Goal: Complete application form: Complete application form

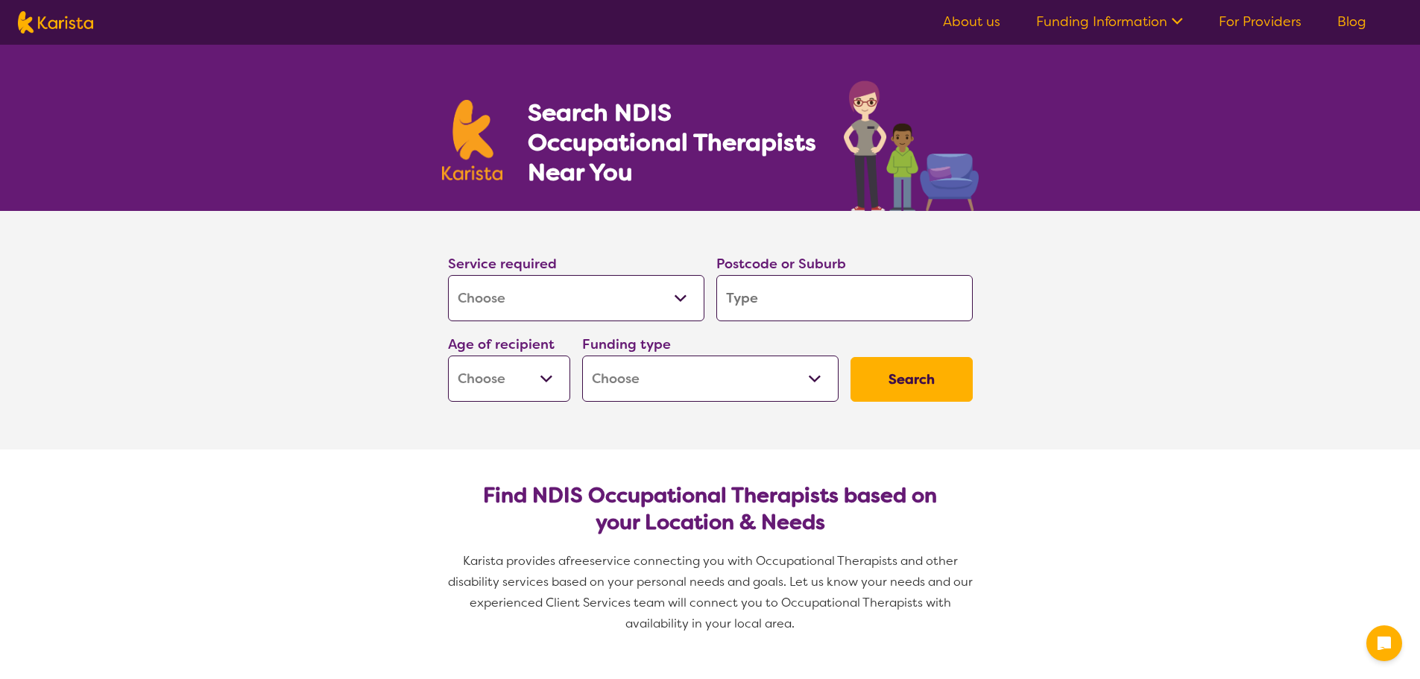
select select "[MEDICAL_DATA]"
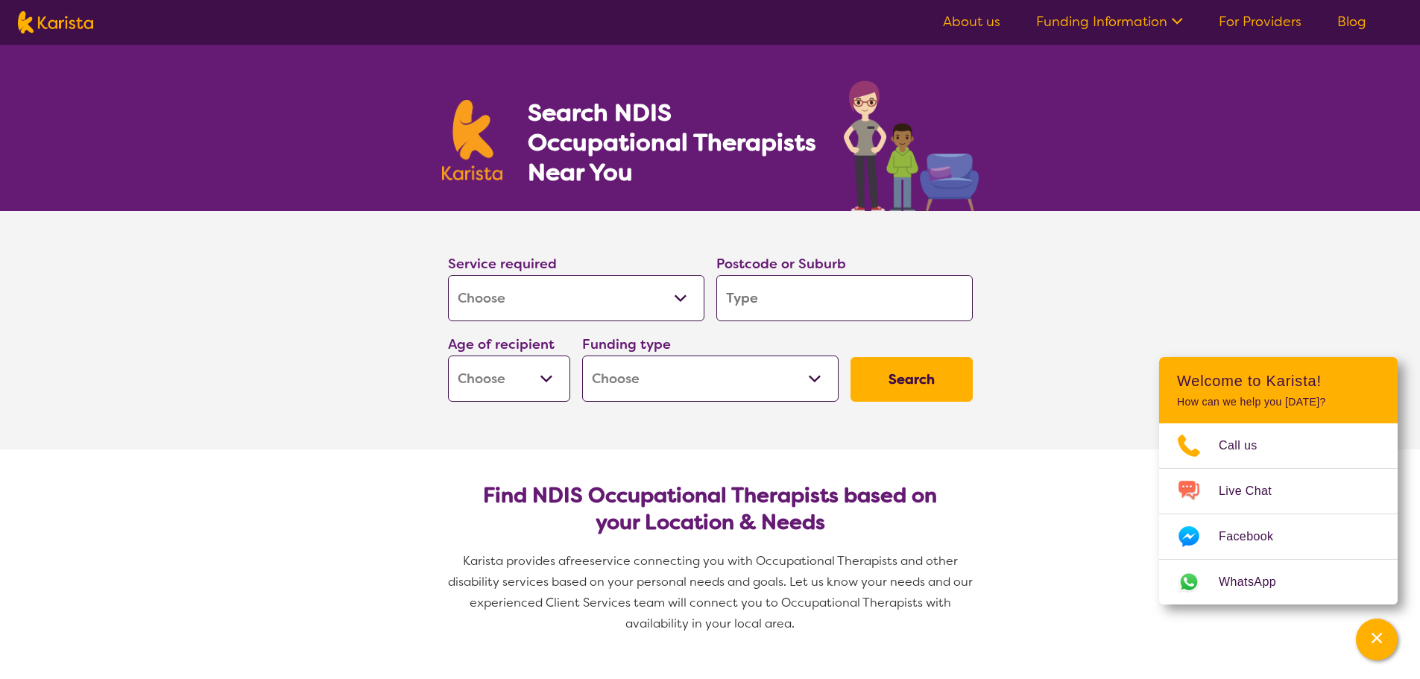
click at [785, 297] on input "search" at bounding box center [845, 298] width 256 height 46
type input "D"
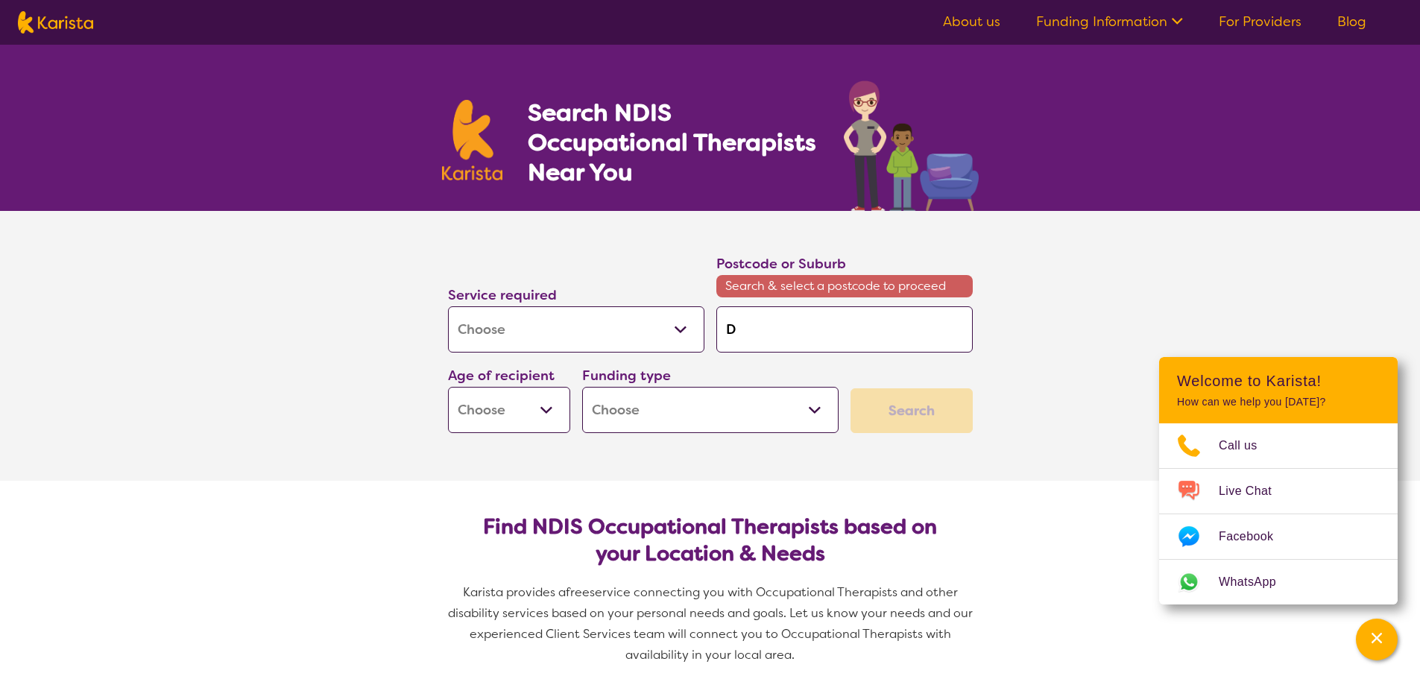
type input "Da"
type input "Dar"
type input "[PERSON_NAME]"
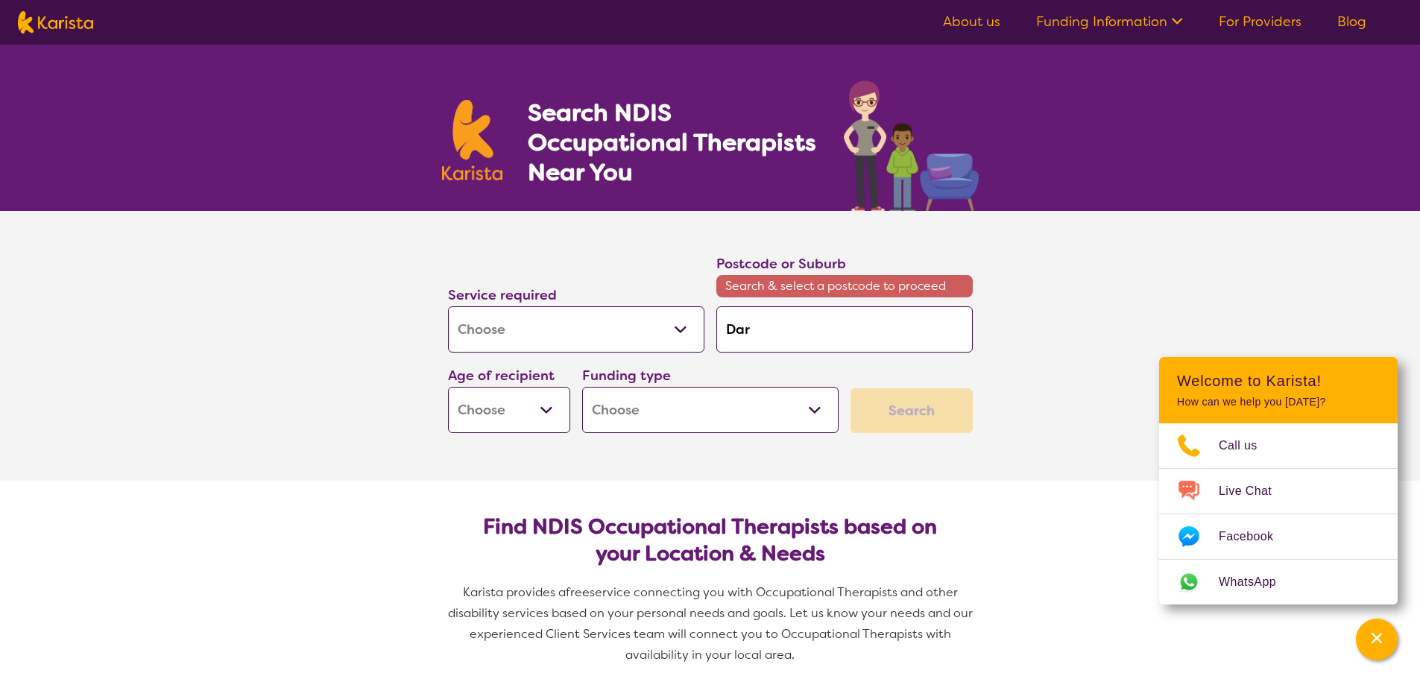
type input "[PERSON_NAME]"
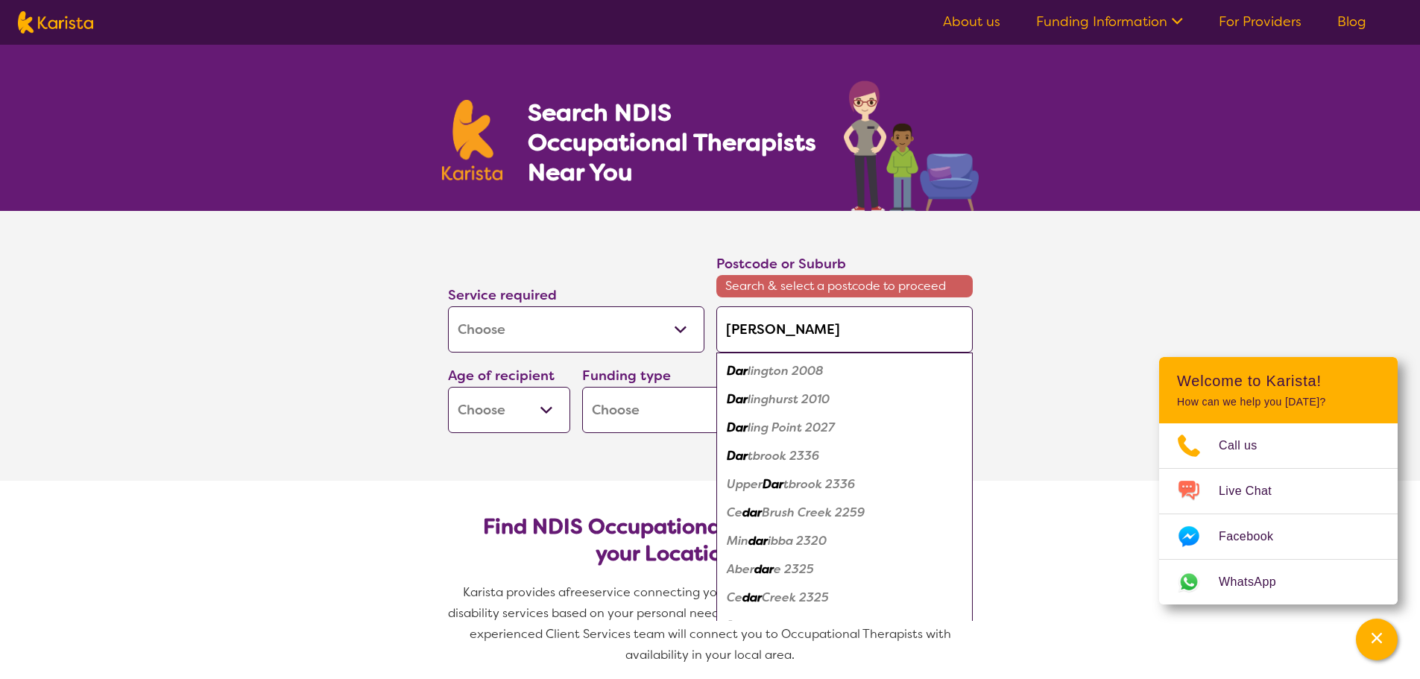
type input "Darli"
type input "Darlin"
type input "Darling"
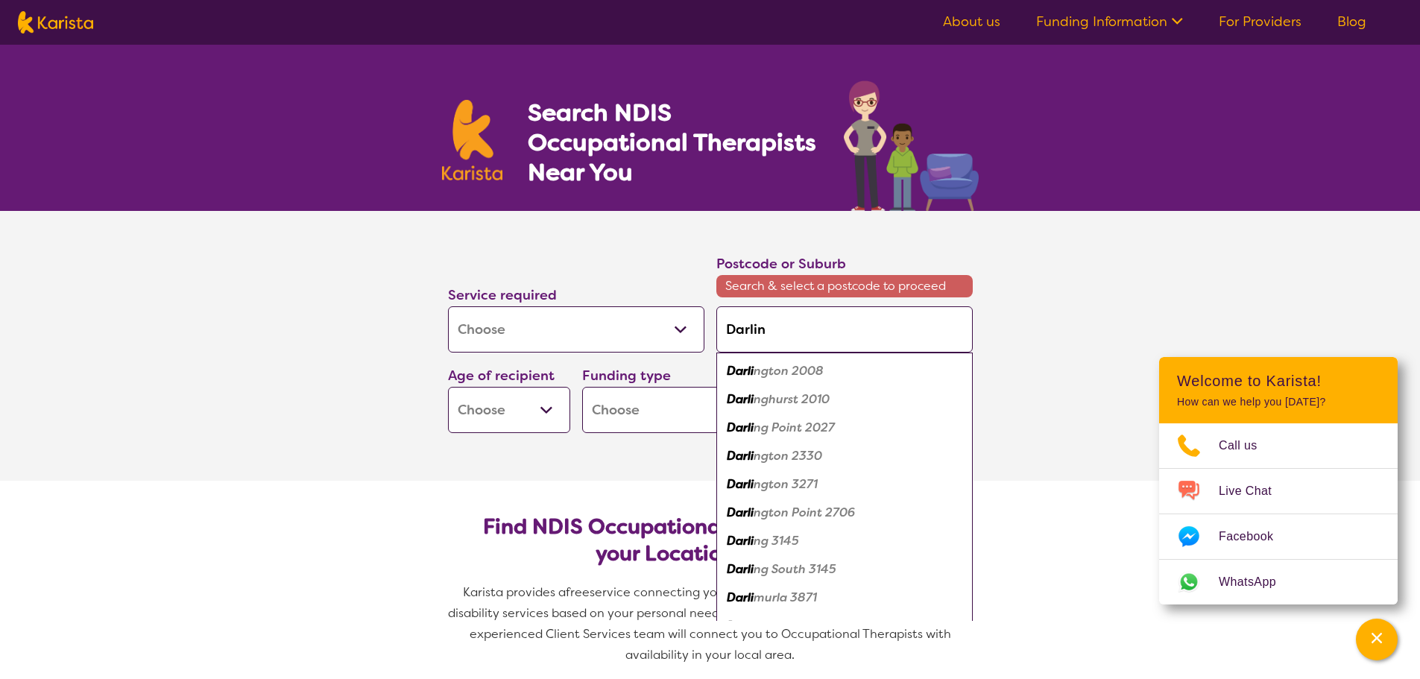
type input "Darling"
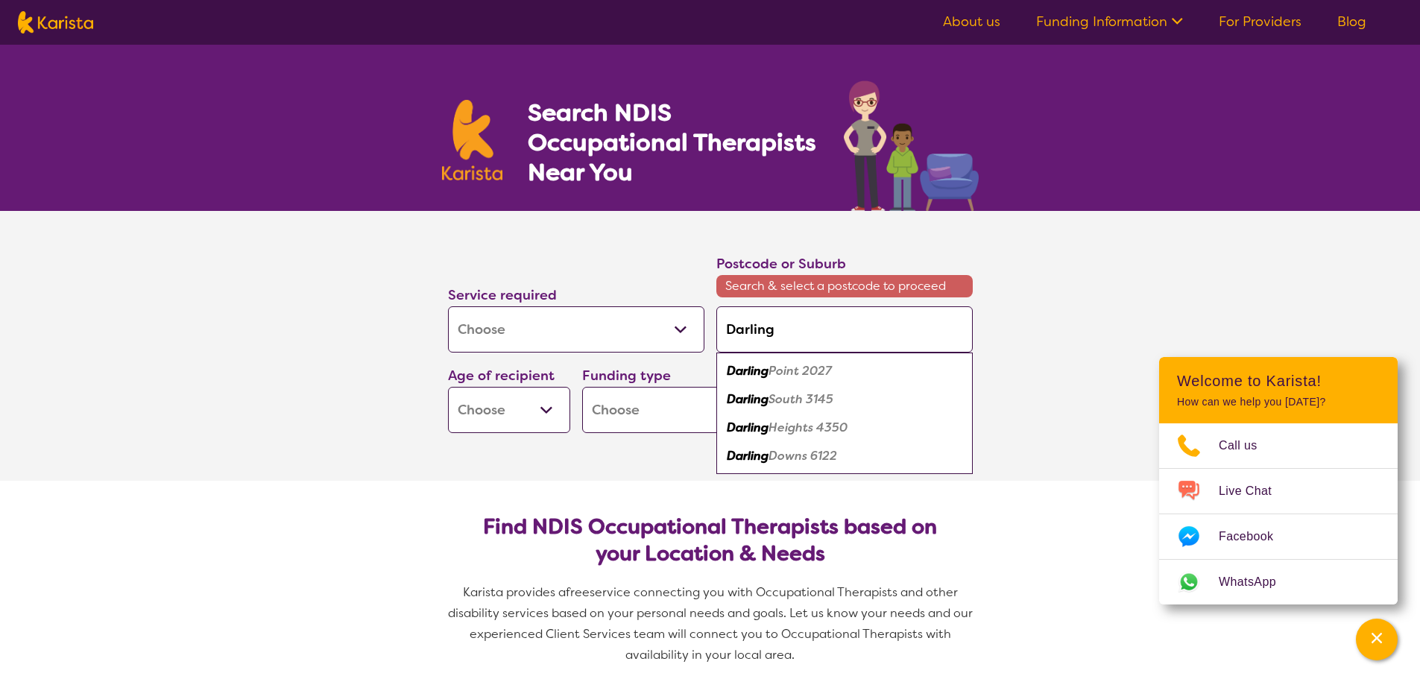
click at [748, 429] on em "Darling" at bounding box center [748, 428] width 42 height 16
type input "4350"
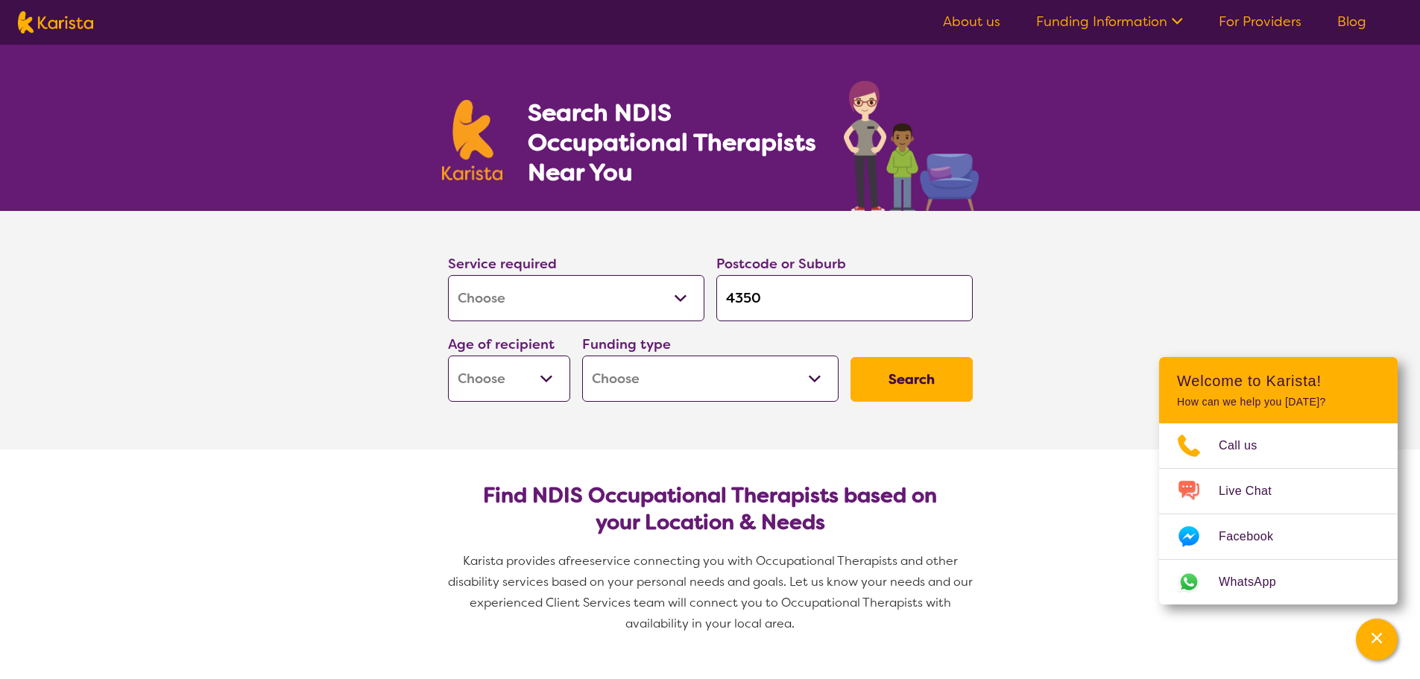
click at [545, 379] on select "Early Childhood - 0 to 9 Child - 10 to 11 Adolescent - 12 to 17 Adult - 18 to 6…" at bounding box center [509, 379] width 122 height 46
select select "AG"
click at [448, 356] on select "Early Childhood - 0 to 9 Child - 10 to 11 Adolescent - 12 to 17 Adult - 18 to 6…" at bounding box center [509, 379] width 122 height 46
select select "AG"
click at [705, 382] on select "Home Care Package (HCP) National Disability Insurance Scheme (NDIS) I don't know" at bounding box center [710, 379] width 256 height 46
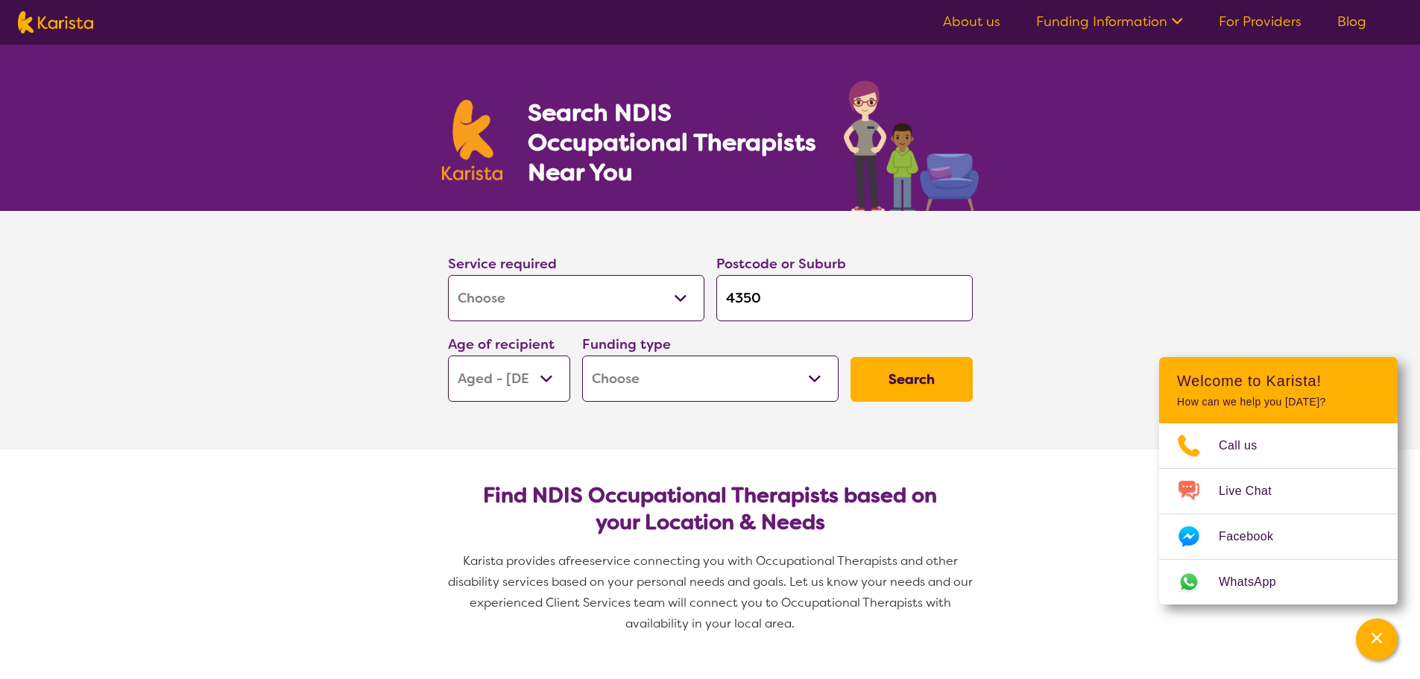
select select "HCP"
click at [582, 356] on select "Home Care Package (HCP) National Disability Insurance Scheme (NDIS) I don't know" at bounding box center [710, 379] width 256 height 46
select select "HCP"
click at [910, 376] on button "Search" at bounding box center [912, 379] width 122 height 45
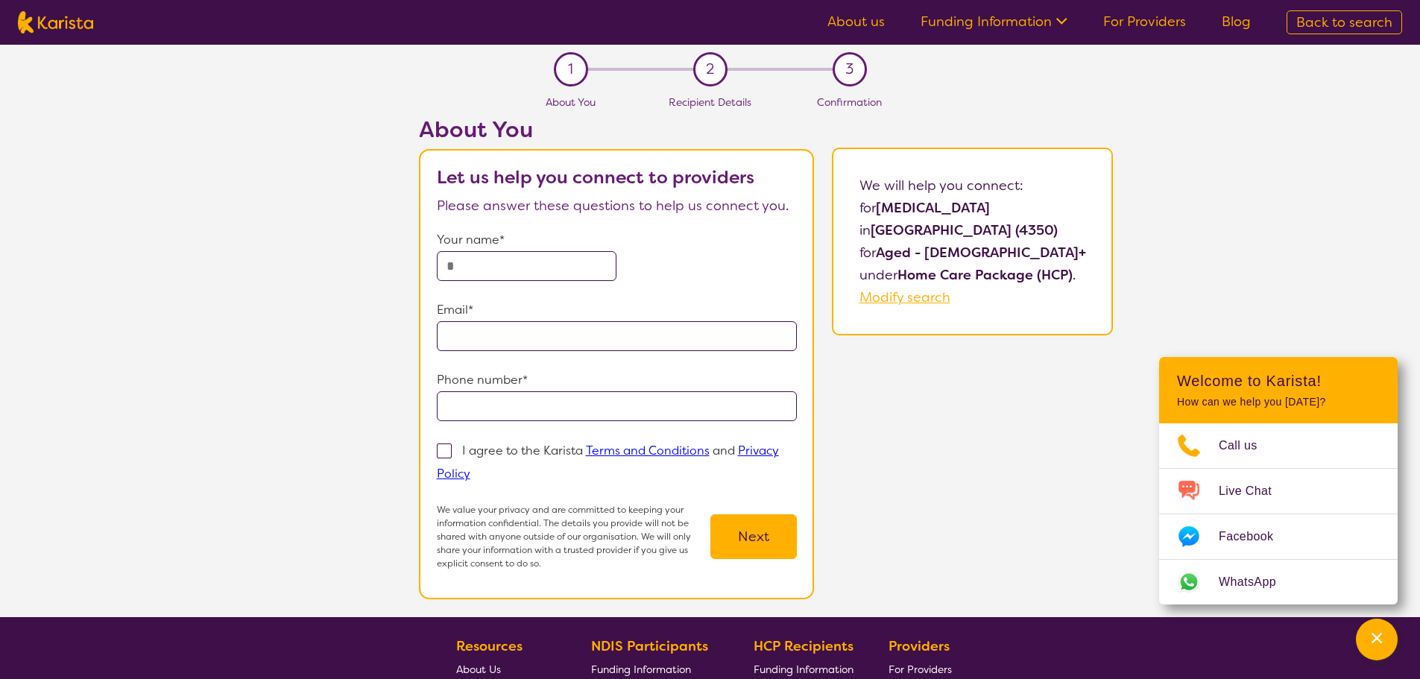
click at [502, 260] on input "text" at bounding box center [527, 266] width 180 height 30
type input "**********"
click at [449, 453] on span at bounding box center [444, 451] width 15 height 15
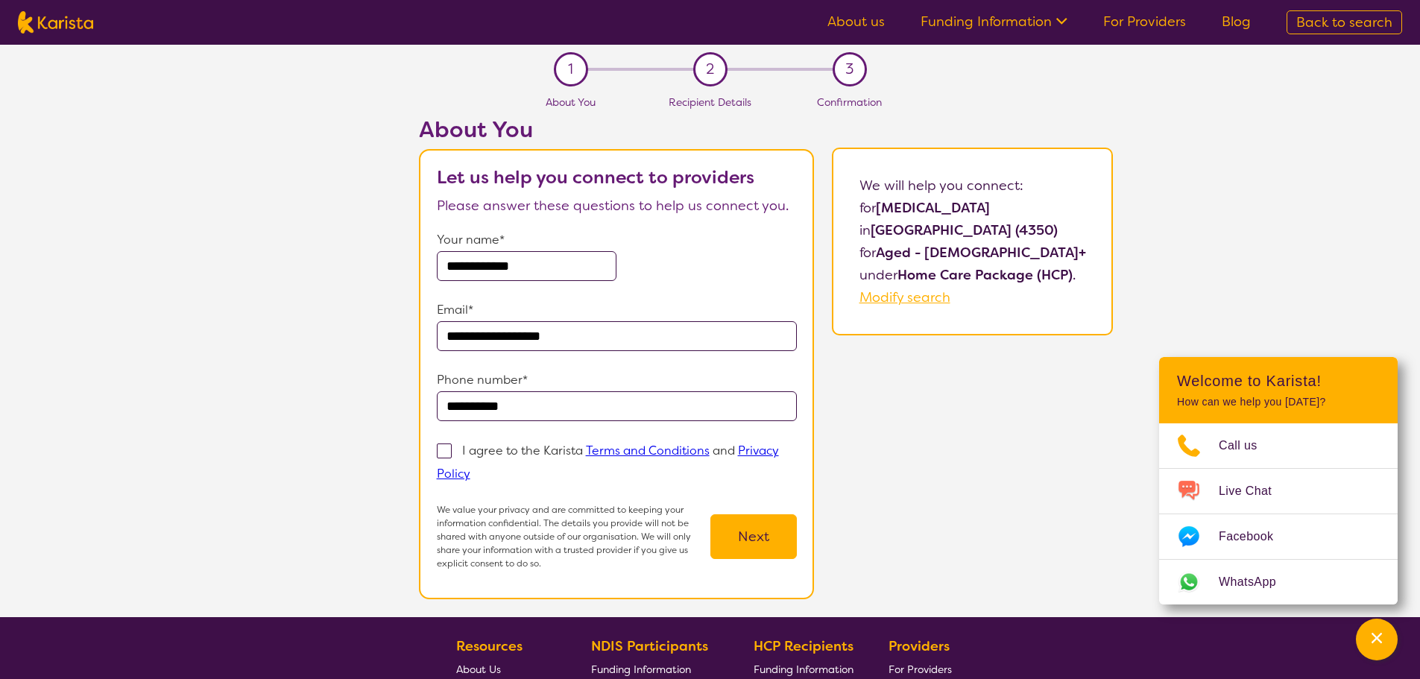
click at [470, 468] on input "I agree to the Karista Terms and Conditions and Privacy Policy" at bounding box center [475, 473] width 10 height 10
click at [444, 450] on span at bounding box center [444, 451] width 15 height 15
click at [470, 468] on input "I agree to the Karista Terms and Conditions and Privacy Policy" at bounding box center [475, 473] width 10 height 10
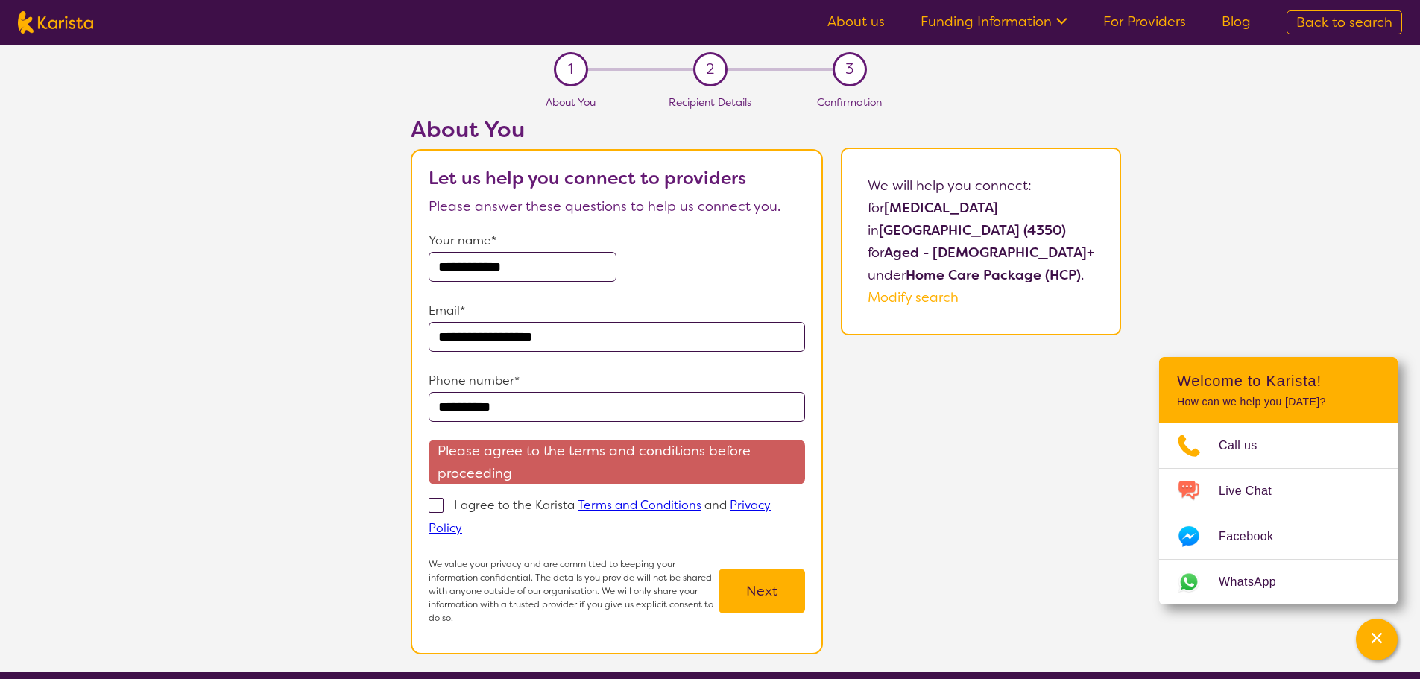
click at [444, 500] on span at bounding box center [436, 505] width 15 height 15
click at [462, 523] on input "I agree to the Karista Terms and Conditions and Privacy Policy" at bounding box center [467, 528] width 10 height 10
checkbox input "true"
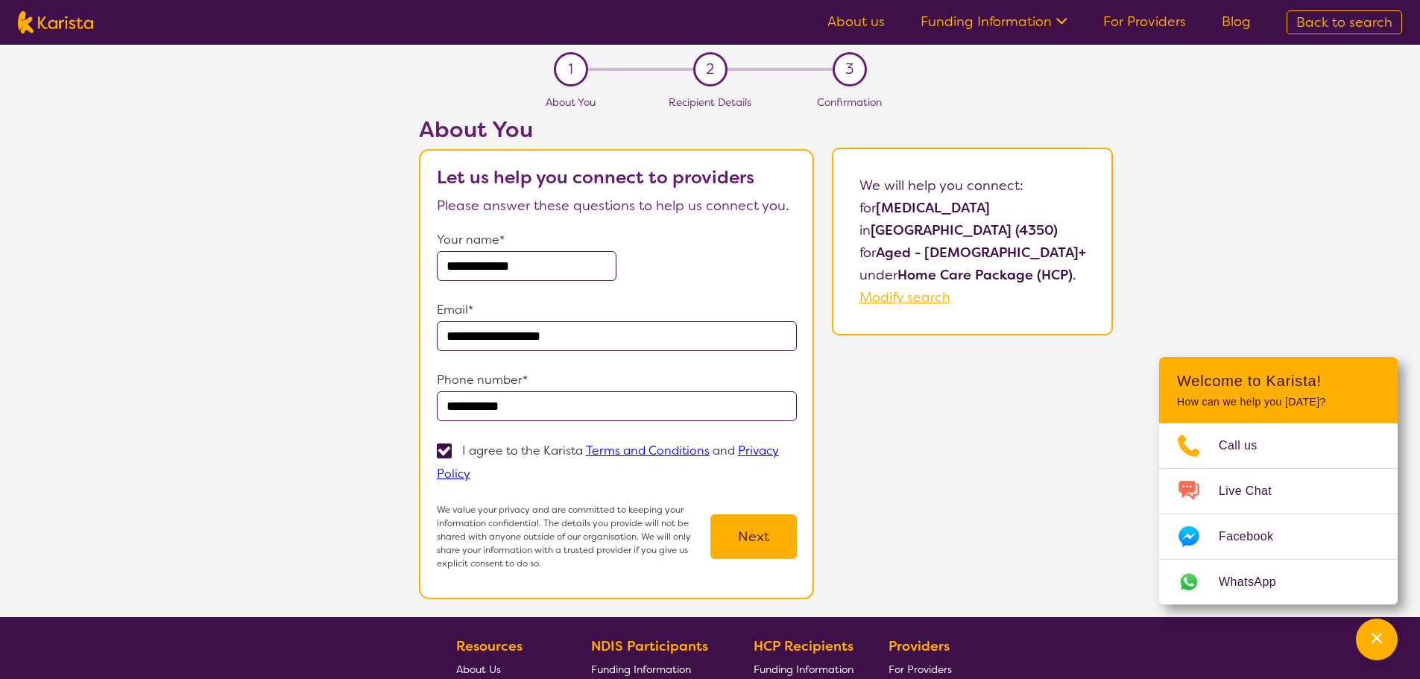
click at [756, 536] on button "Next" at bounding box center [754, 536] width 86 height 45
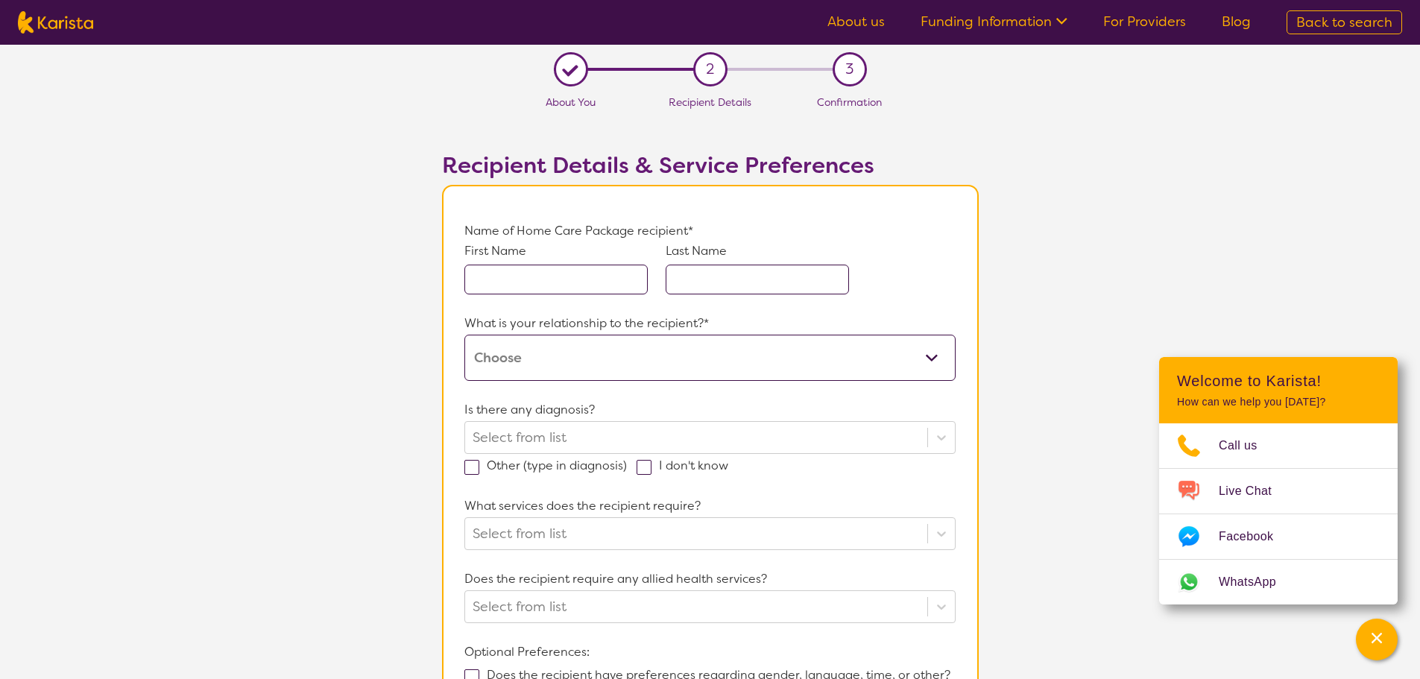
click at [506, 277] on input "text" at bounding box center [555, 280] width 183 height 30
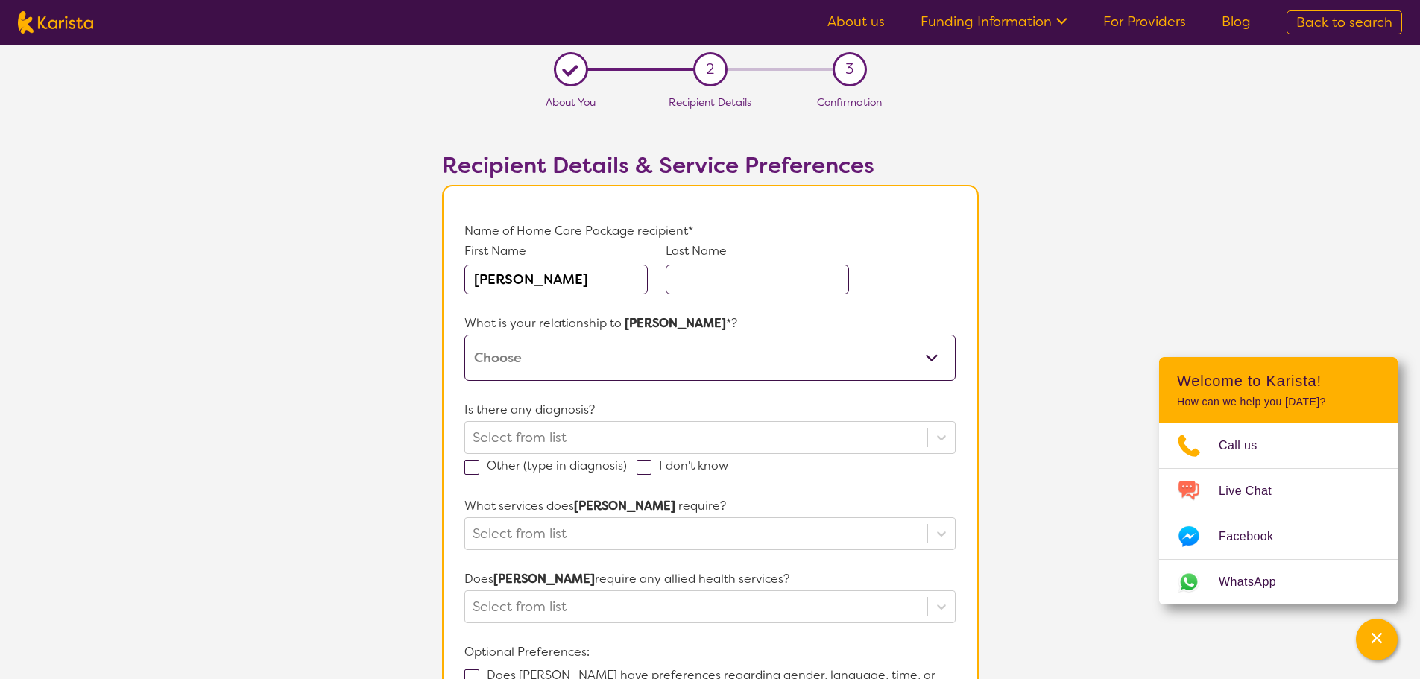
type input "[PERSON_NAME]"
click at [703, 279] on input "text" at bounding box center [757, 280] width 183 height 30
type input "[PERSON_NAME]"
click at [614, 362] on select "This request is for myself I am their parent I am their child I am their spouse…" at bounding box center [709, 358] width 491 height 46
select select "This request is for myself"
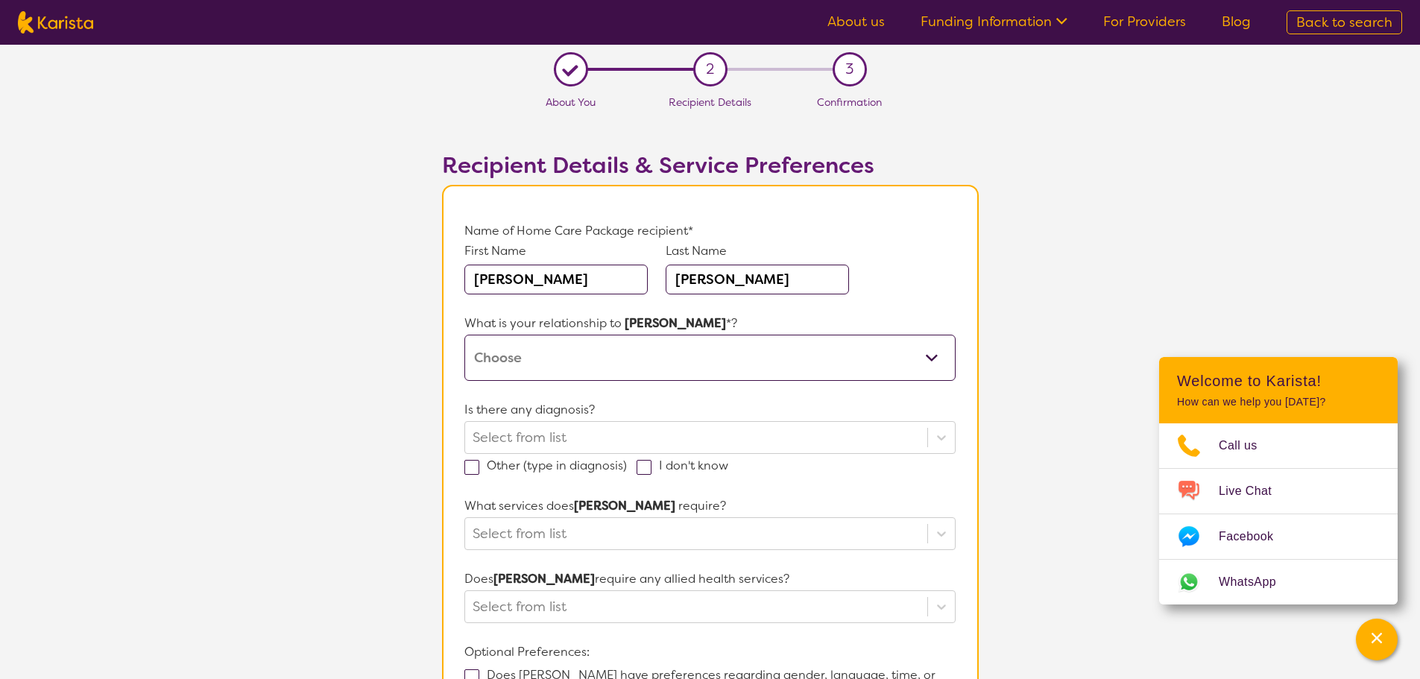
click at [464, 335] on select "This request is for myself I am their parent I am their child I am their spouse…" at bounding box center [709, 358] width 491 height 46
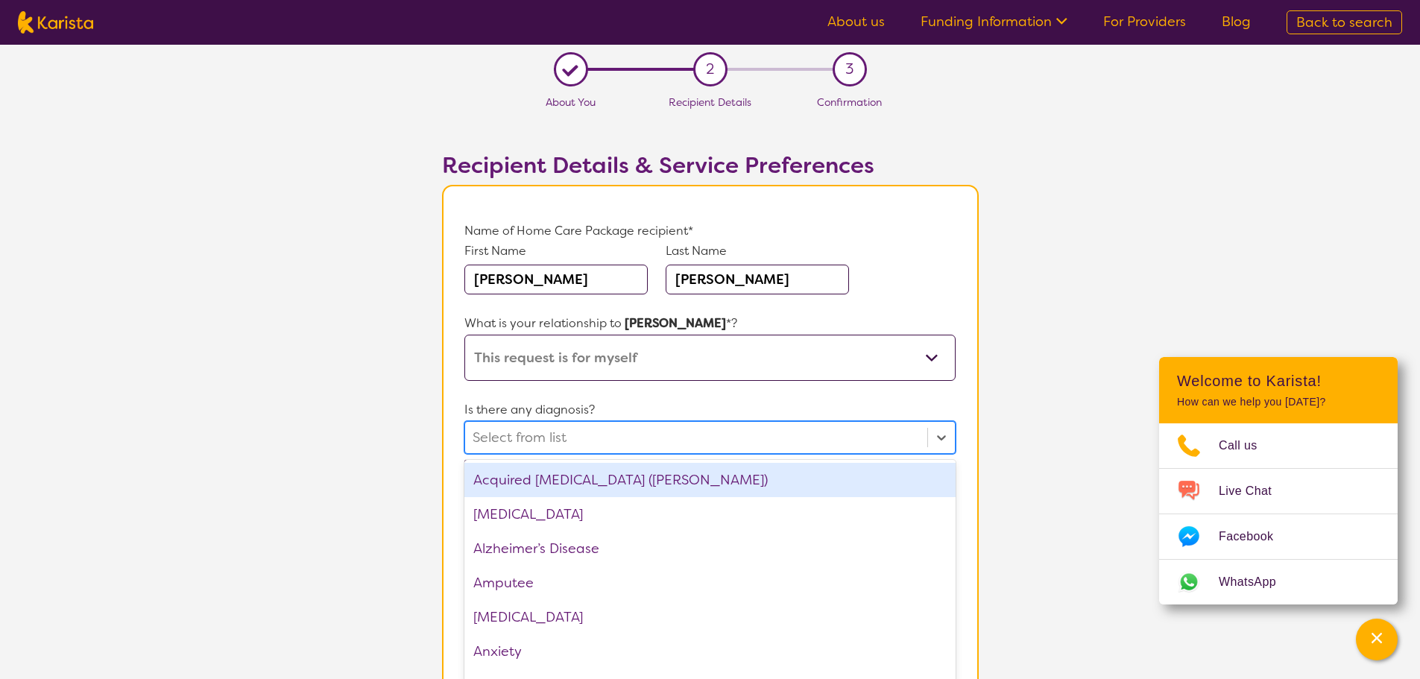
click at [611, 437] on div at bounding box center [696, 437] width 447 height 25
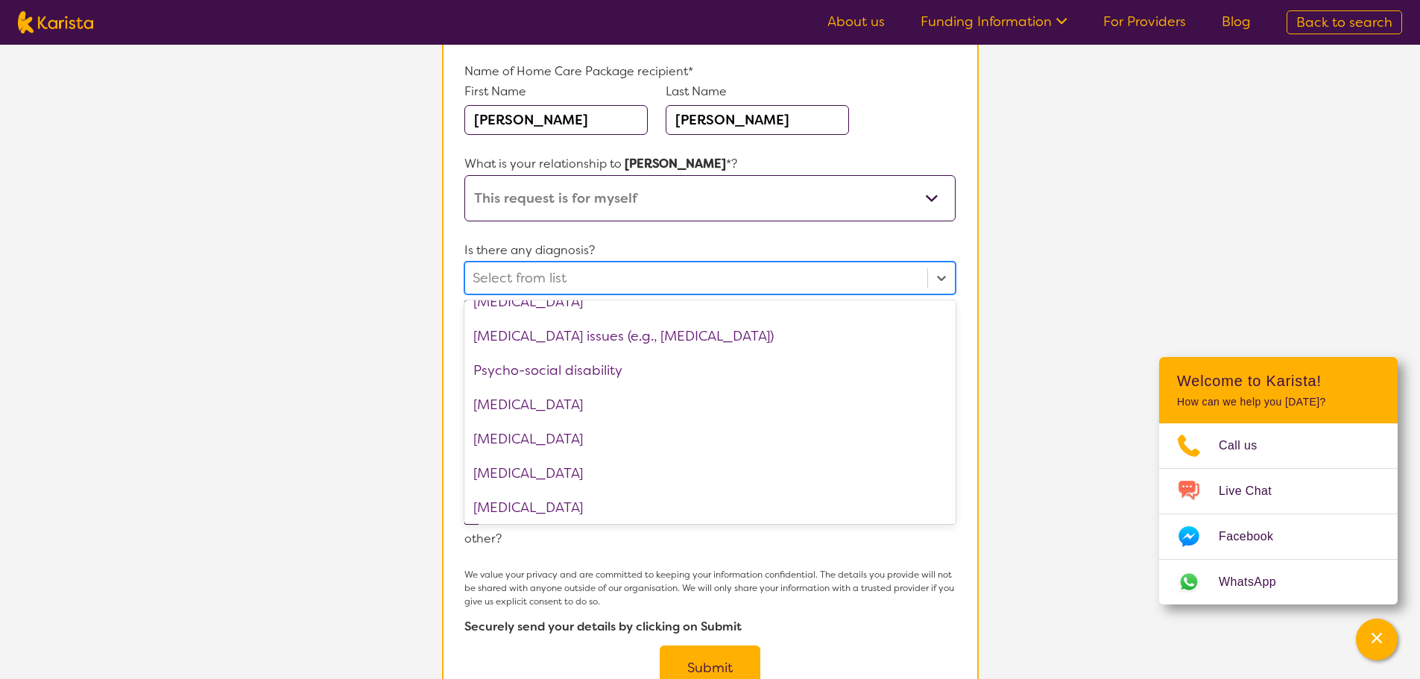
scroll to position [1982, 0]
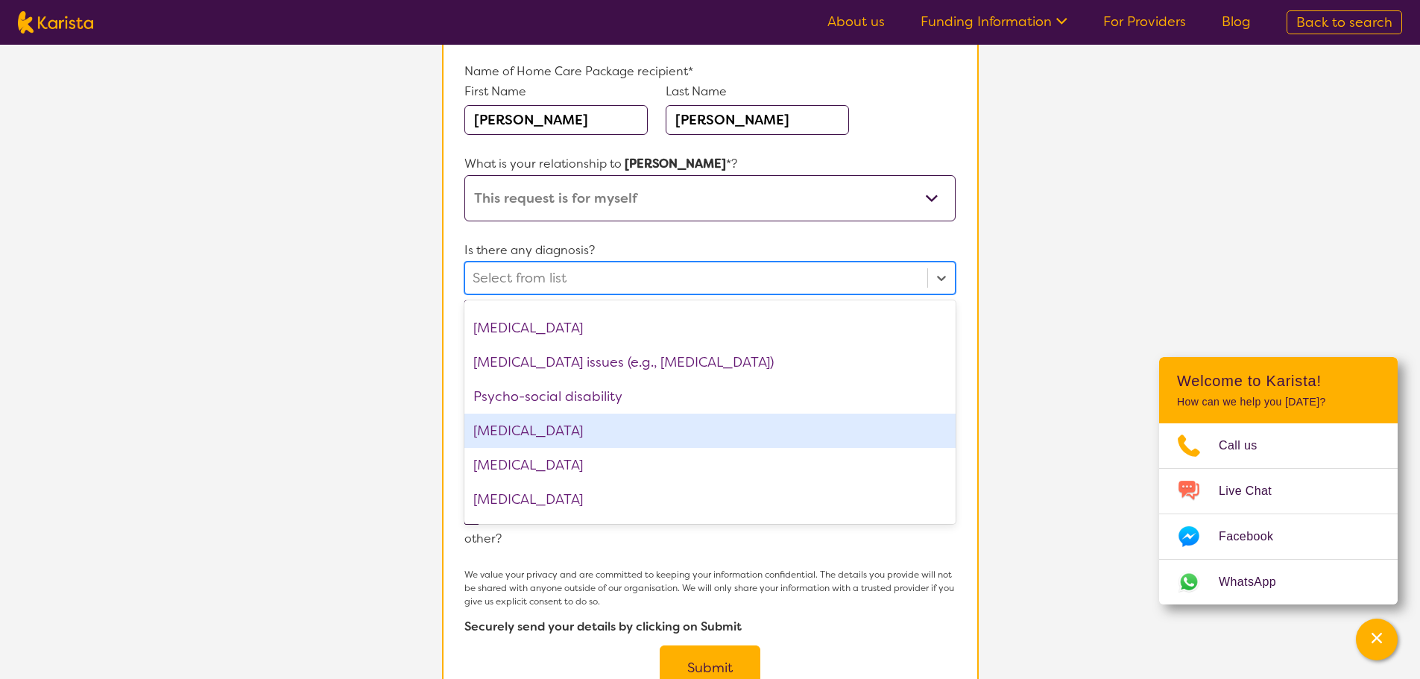
click at [584, 431] on div "[MEDICAL_DATA]" at bounding box center [709, 431] width 491 height 34
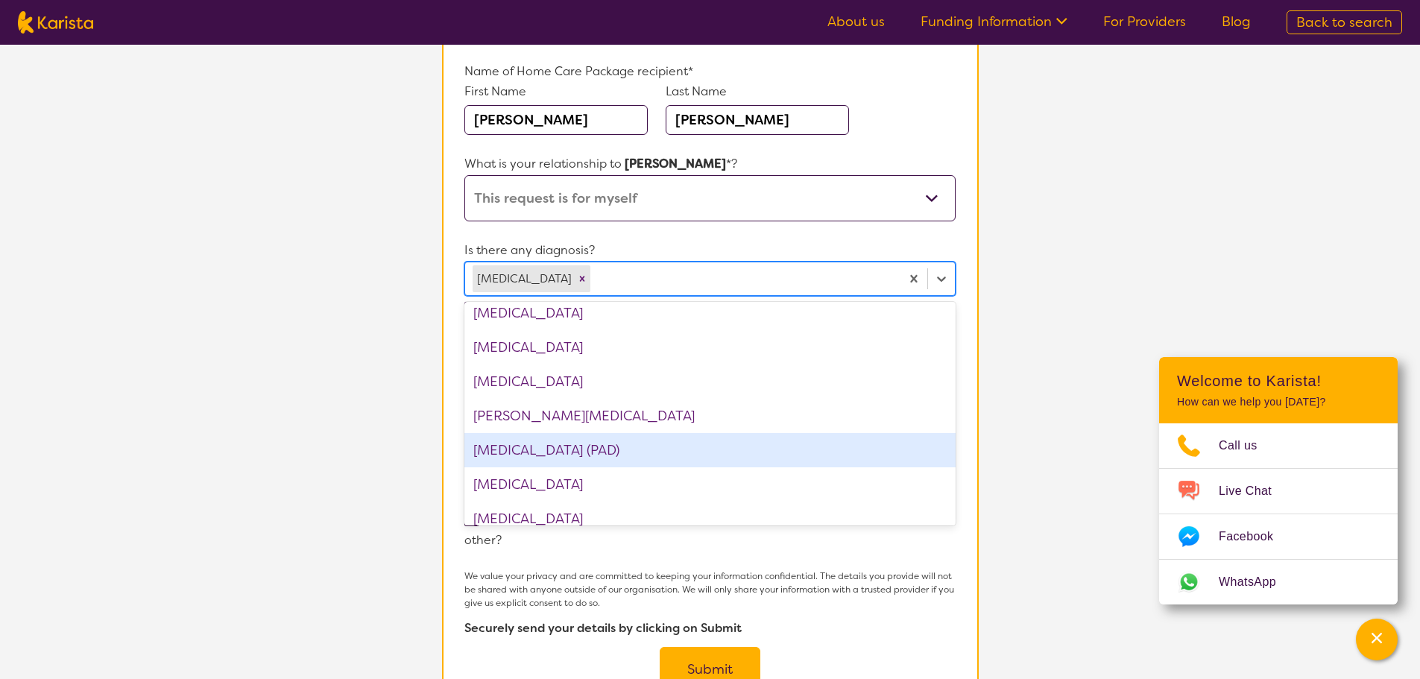
scroll to position [1684, 0]
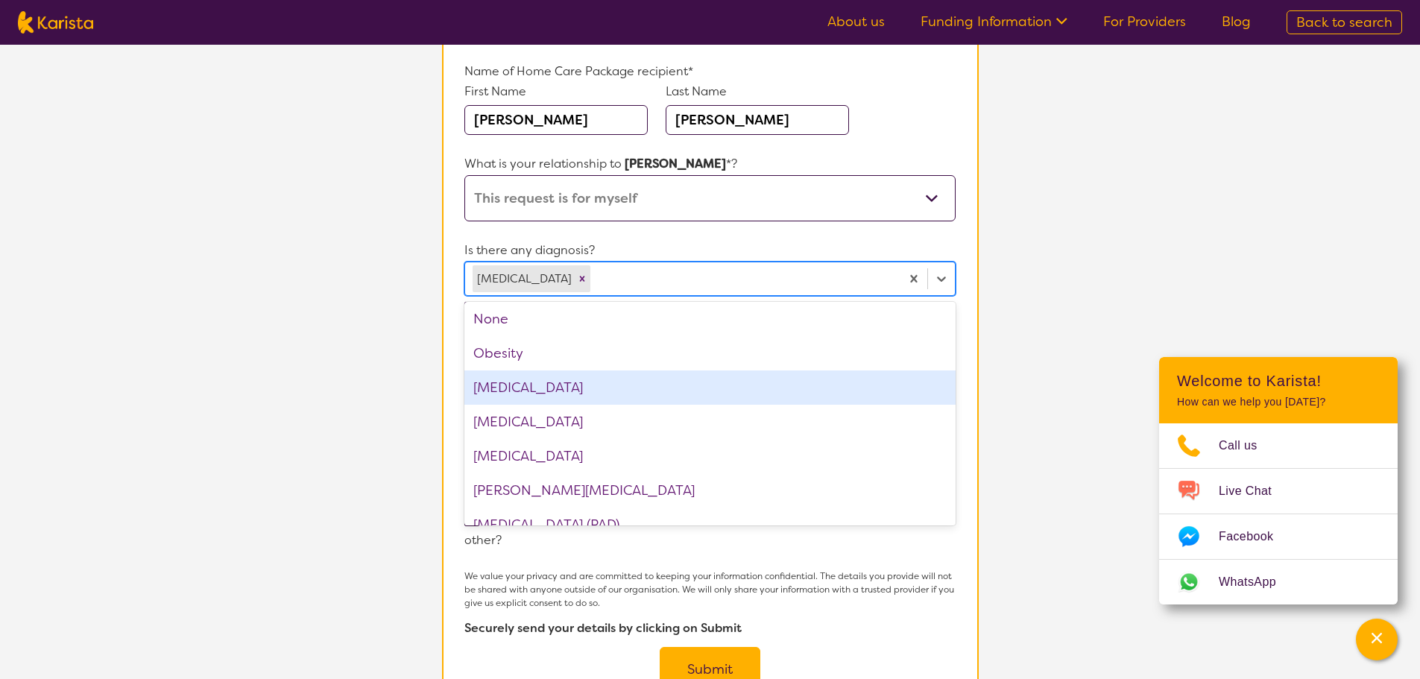
click at [532, 391] on div "[MEDICAL_DATA]" at bounding box center [709, 388] width 491 height 34
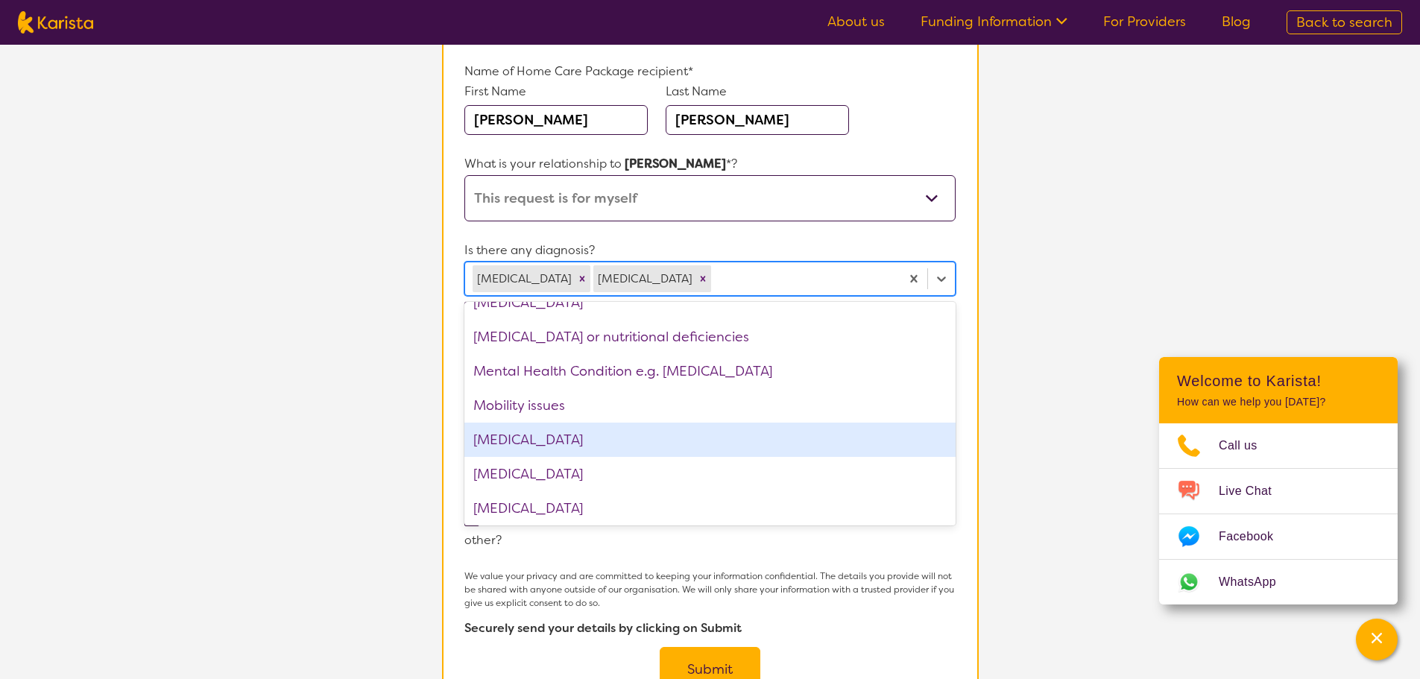
scroll to position [1385, 0]
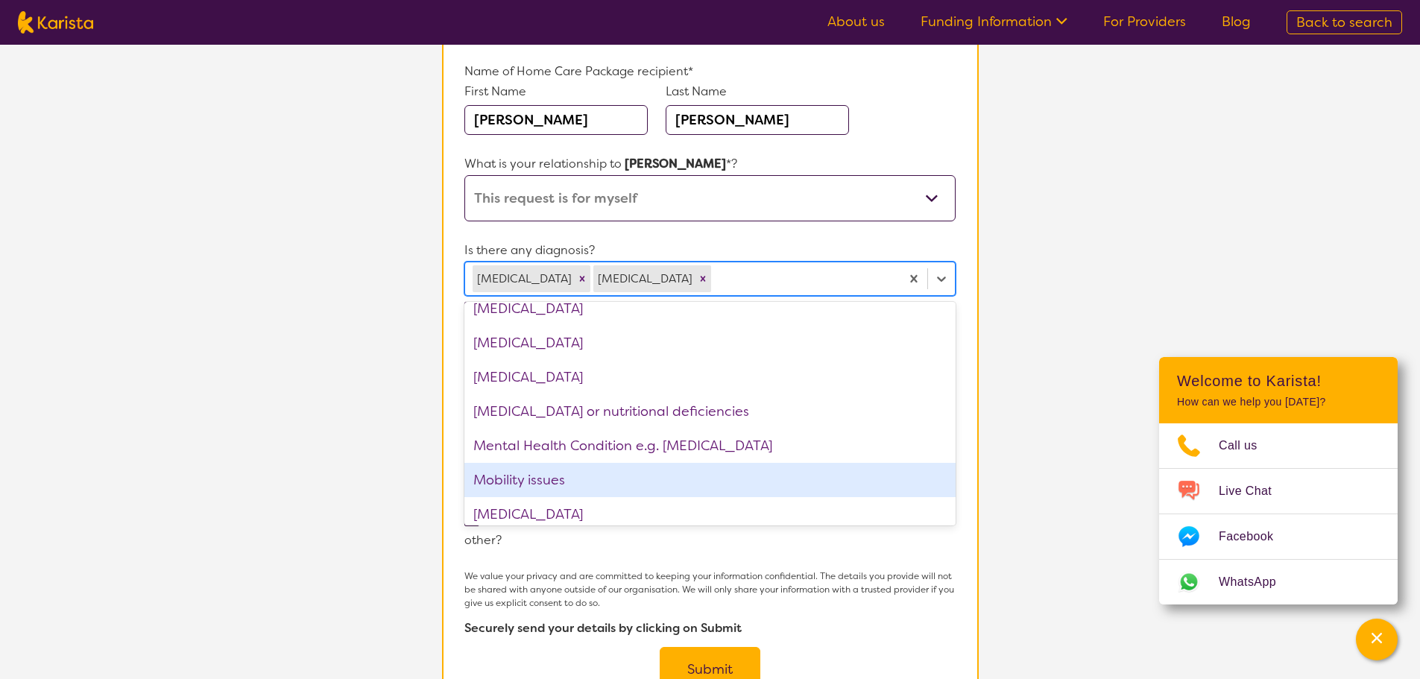
click at [558, 482] on div "Mobility issues" at bounding box center [709, 480] width 491 height 34
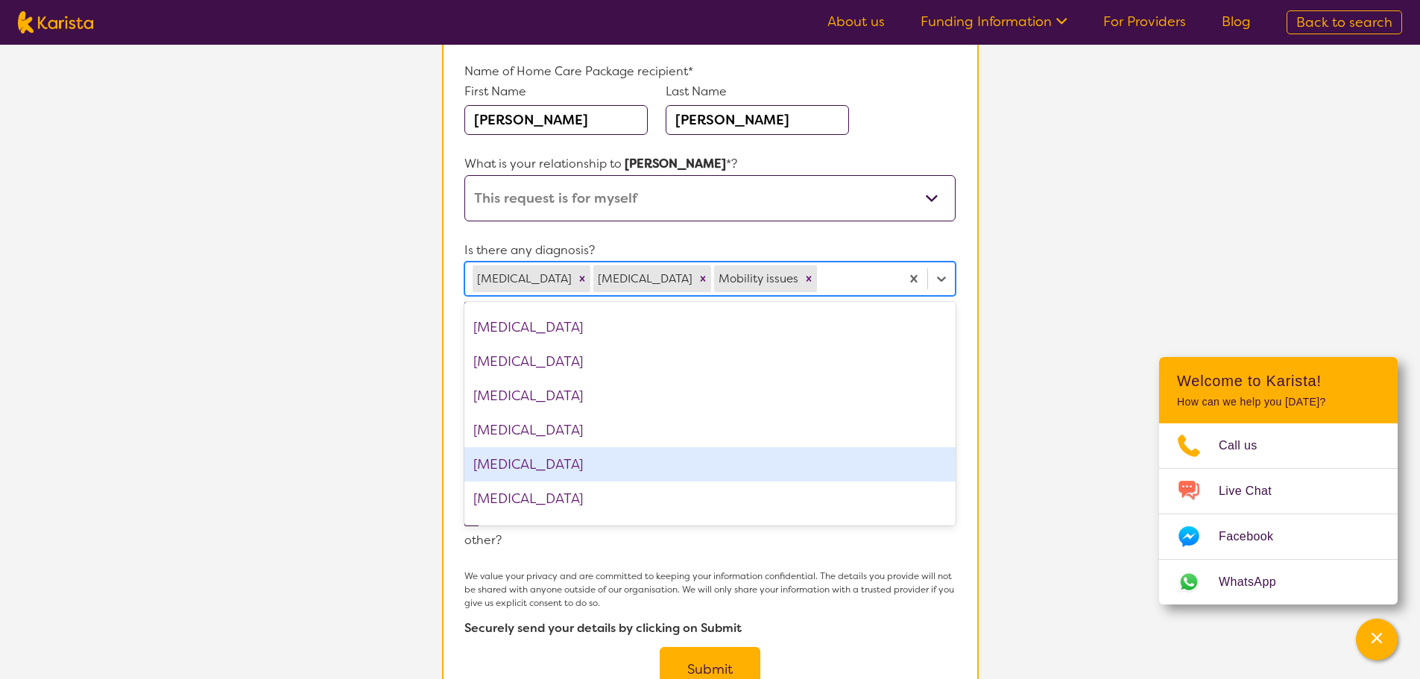
scroll to position [714, 0]
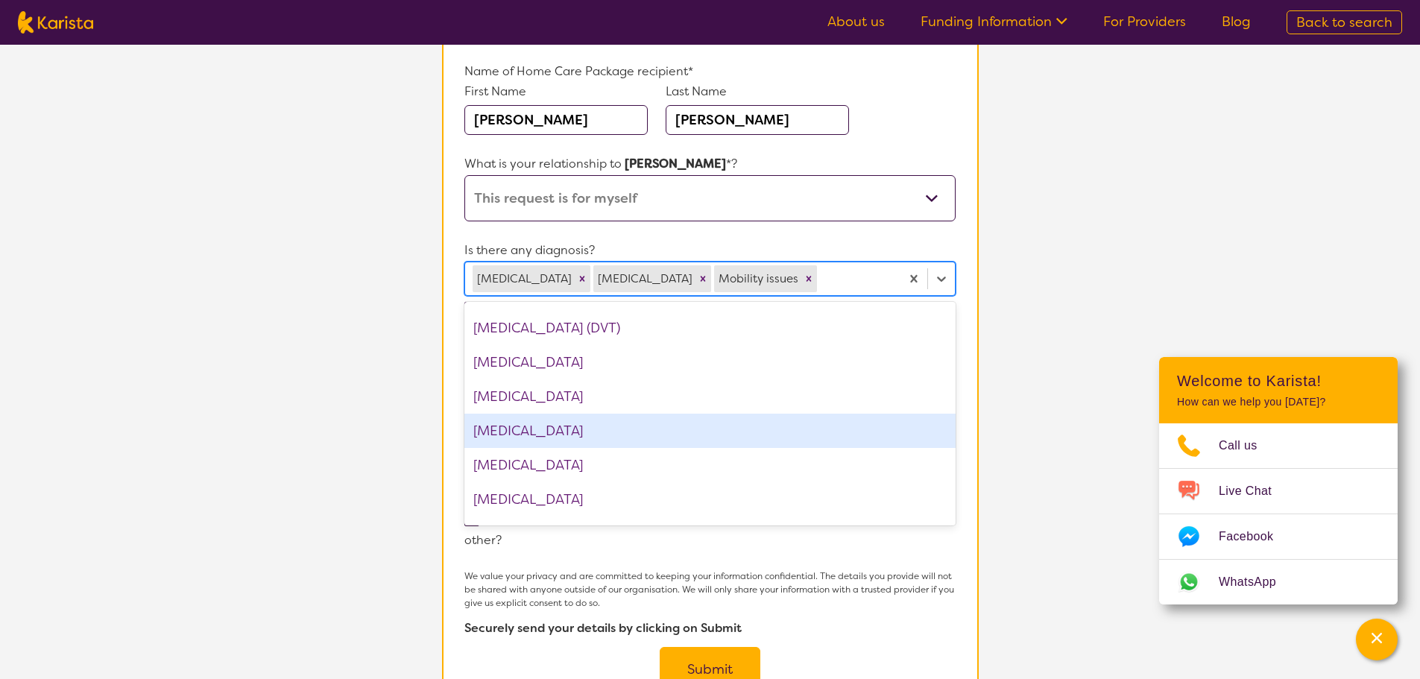
click at [799, 426] on div "[MEDICAL_DATA]" at bounding box center [709, 431] width 491 height 34
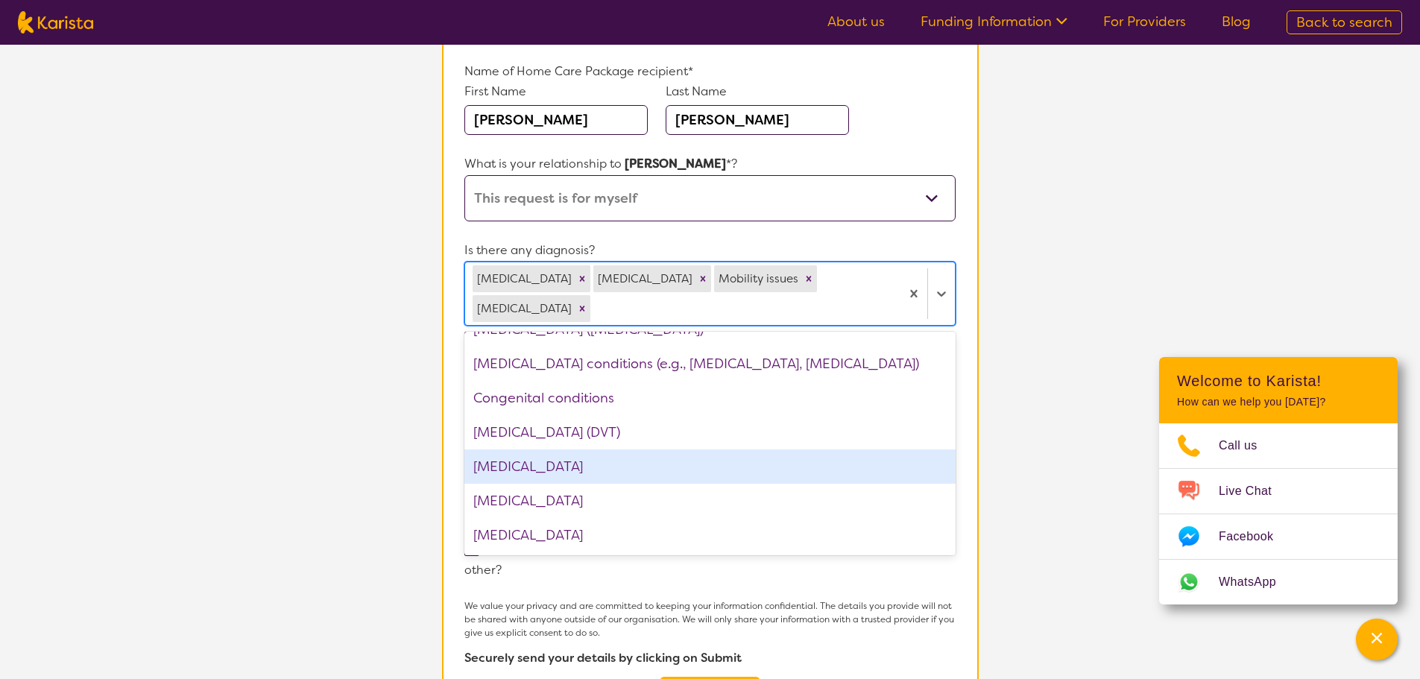
scroll to position [565, 0]
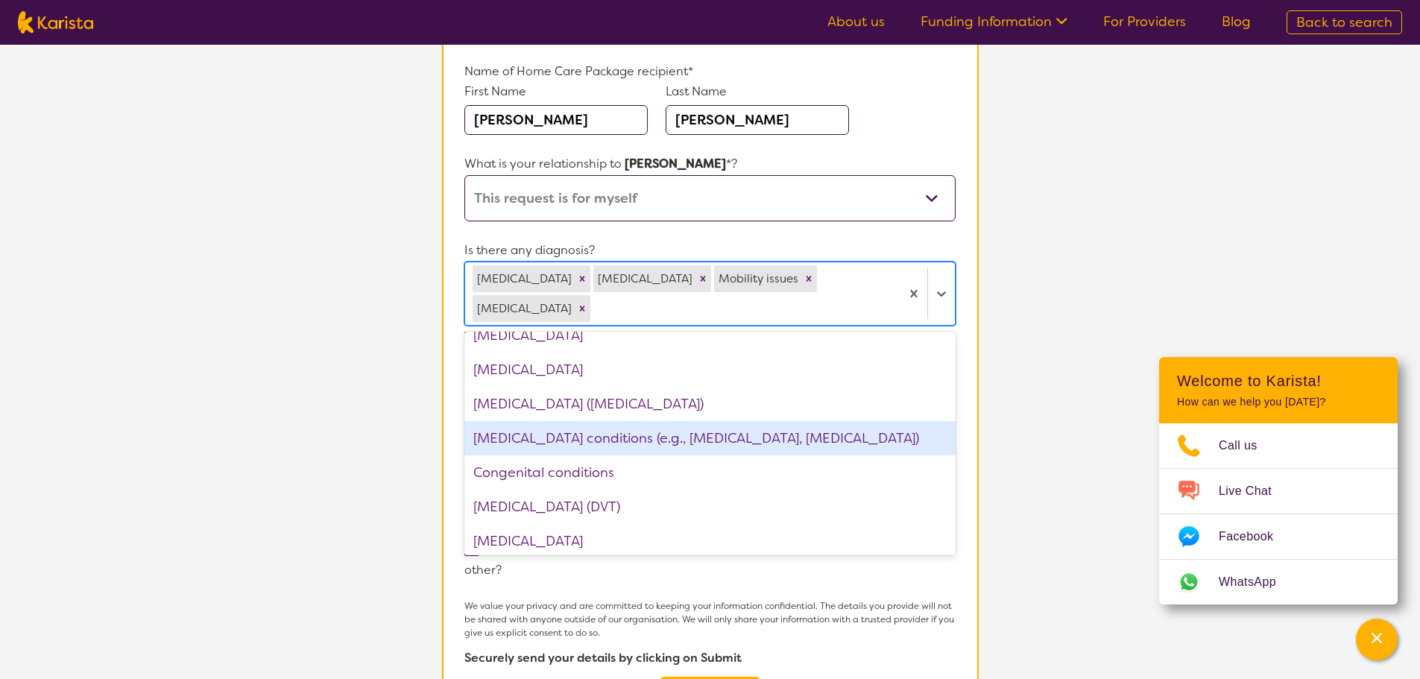
click at [790, 421] on div "[MEDICAL_DATA] conditions (e.g., [MEDICAL_DATA], [MEDICAL_DATA])" at bounding box center [709, 438] width 491 height 34
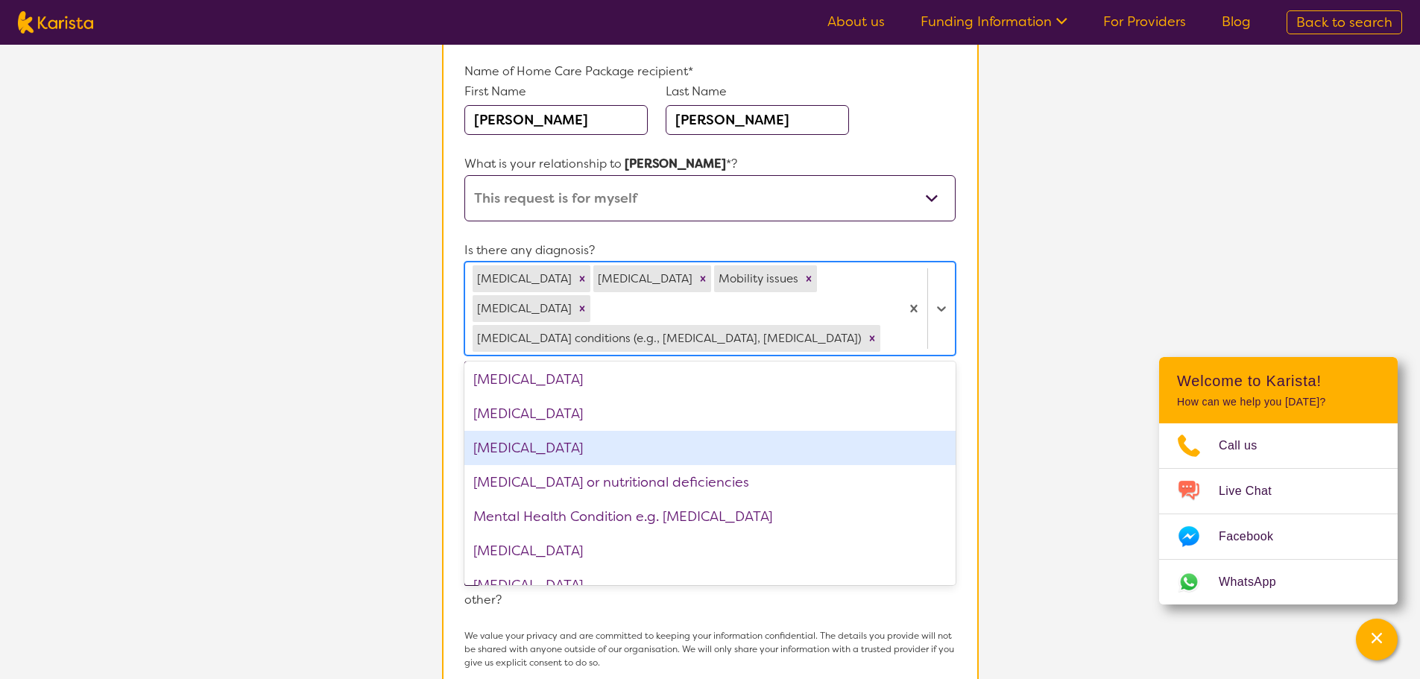
scroll to position [1342, 0]
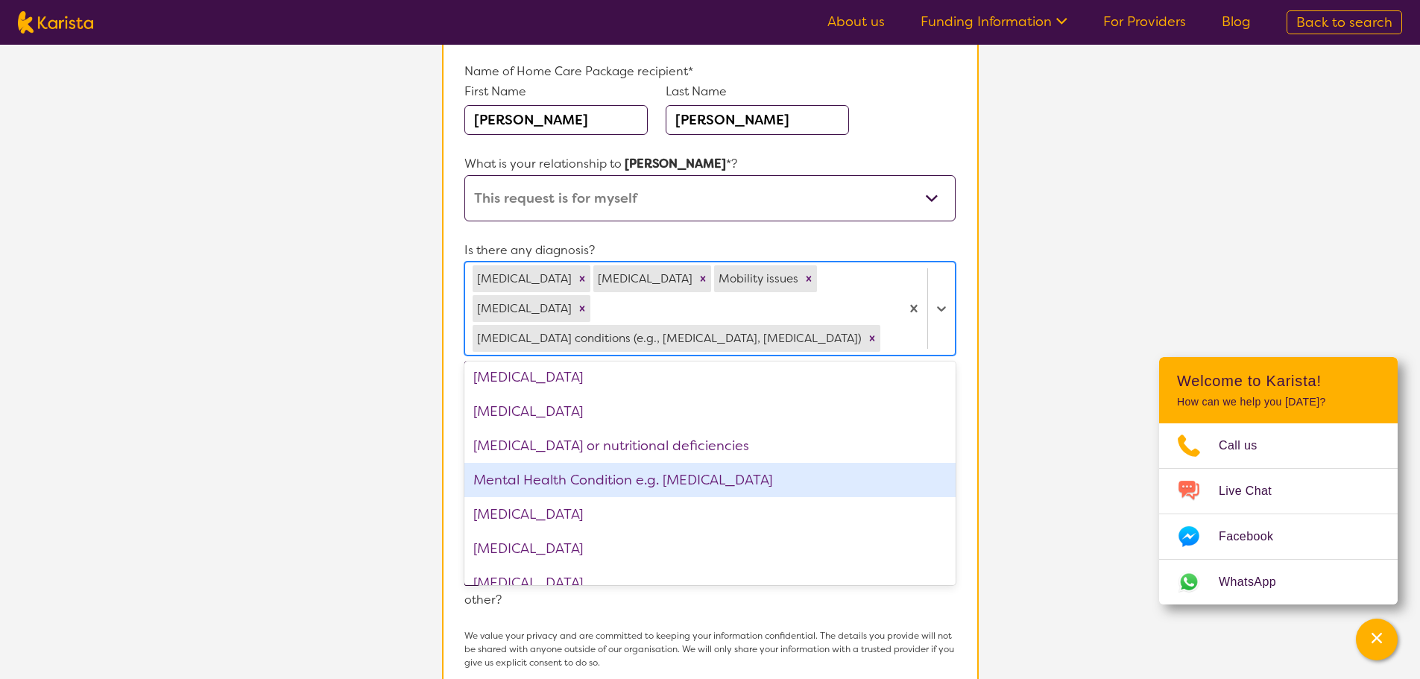
click at [794, 463] on div "Mental Health Condition e.g. [MEDICAL_DATA]" at bounding box center [709, 480] width 491 height 34
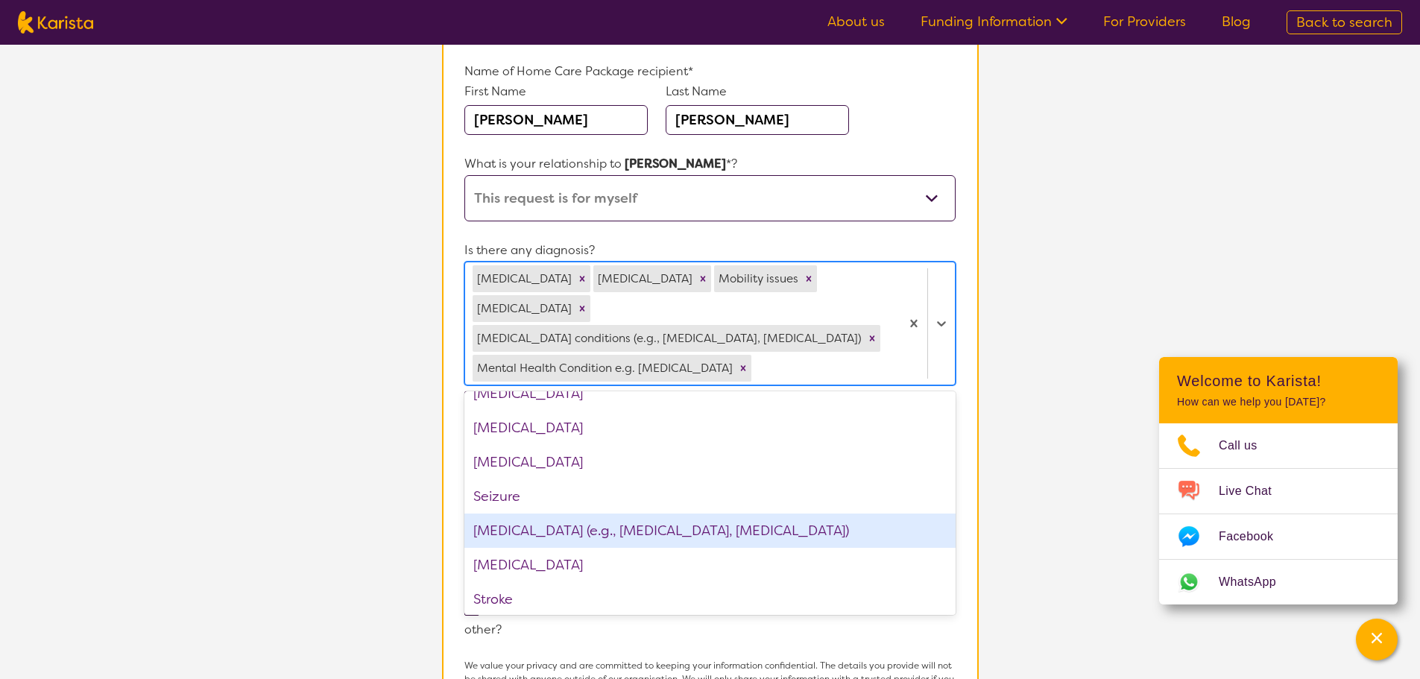
scroll to position [2013, 0]
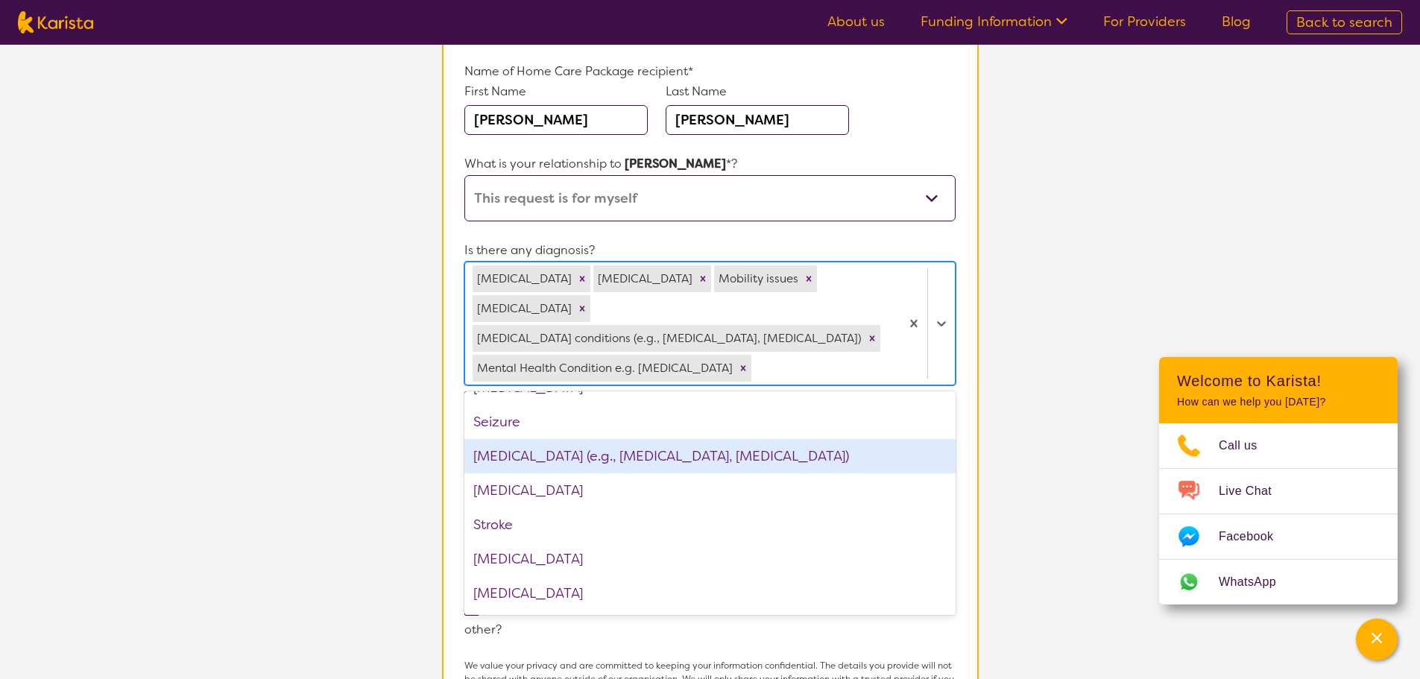
click at [746, 439] on div "[MEDICAL_DATA] (e.g., [MEDICAL_DATA], [MEDICAL_DATA])" at bounding box center [709, 456] width 491 height 34
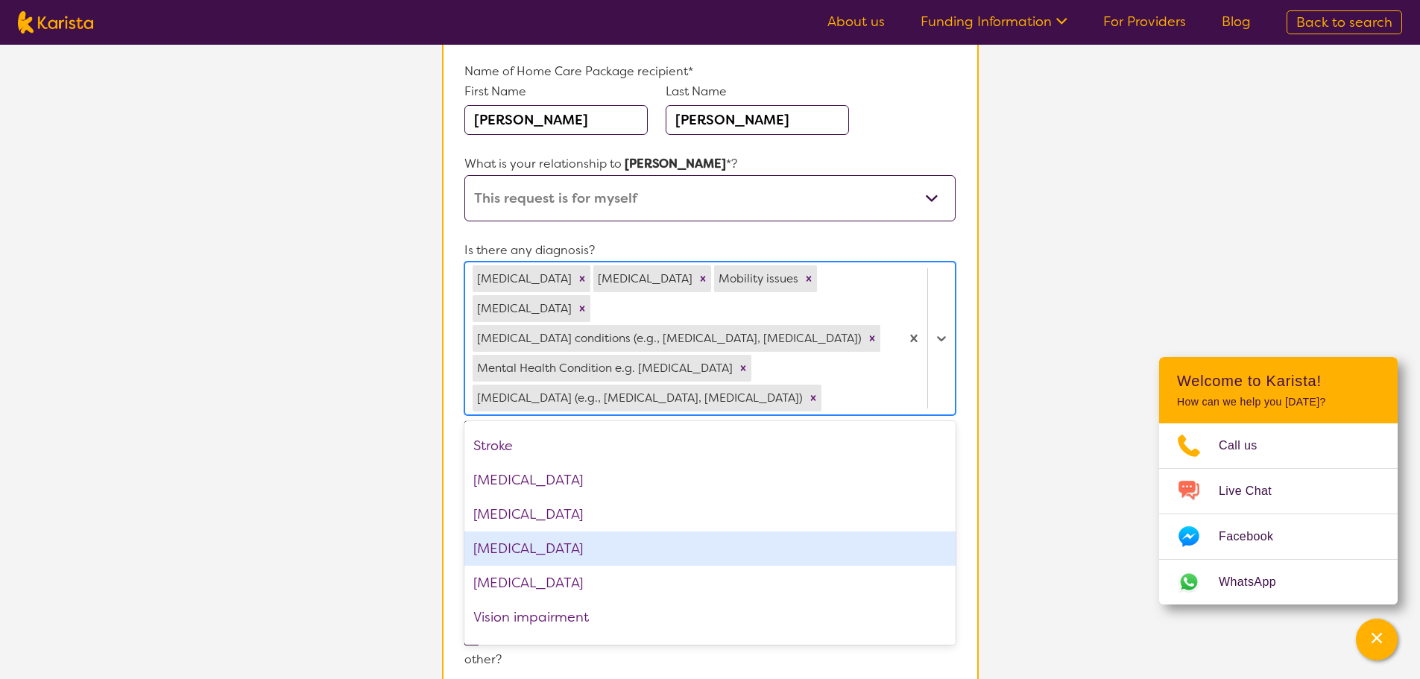
scroll to position [2114, 0]
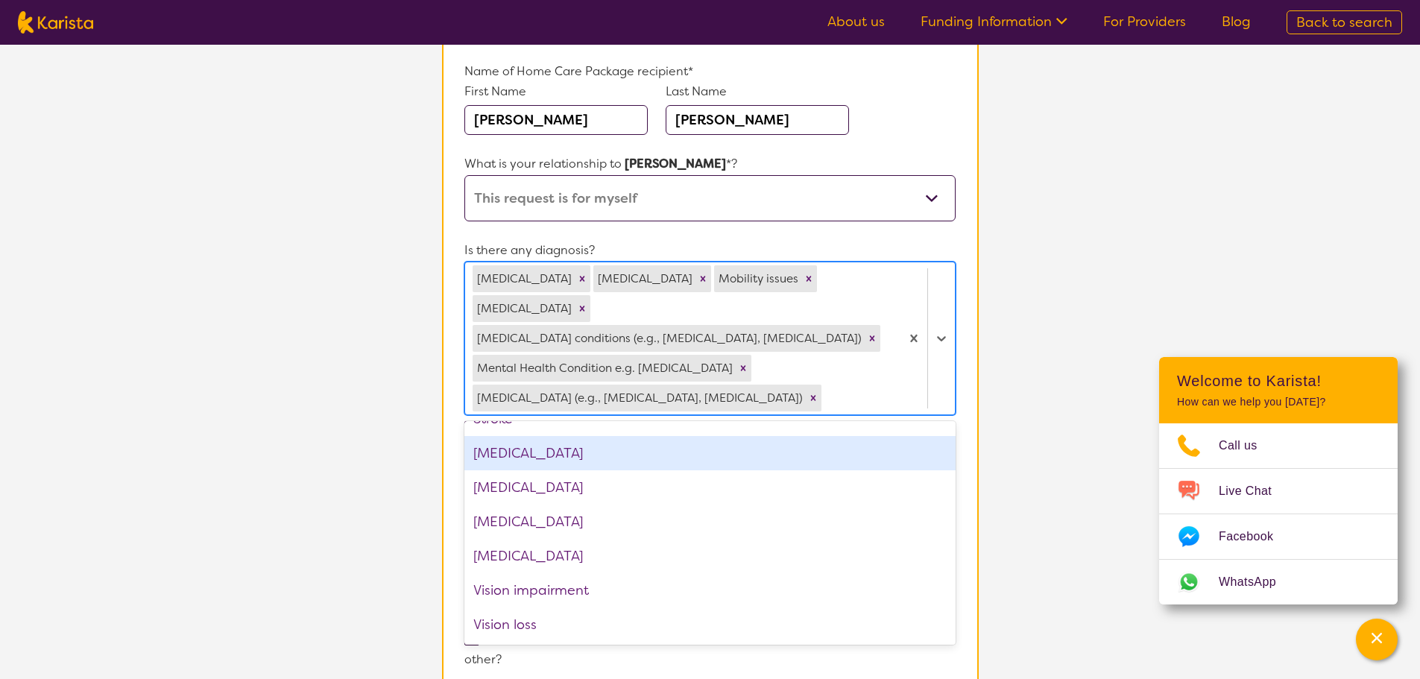
click at [971, 451] on section "Name of Home Care Package recipient* First Name [PERSON_NAME] Last Name [PERSON…" at bounding box center [710, 435] width 537 height 821
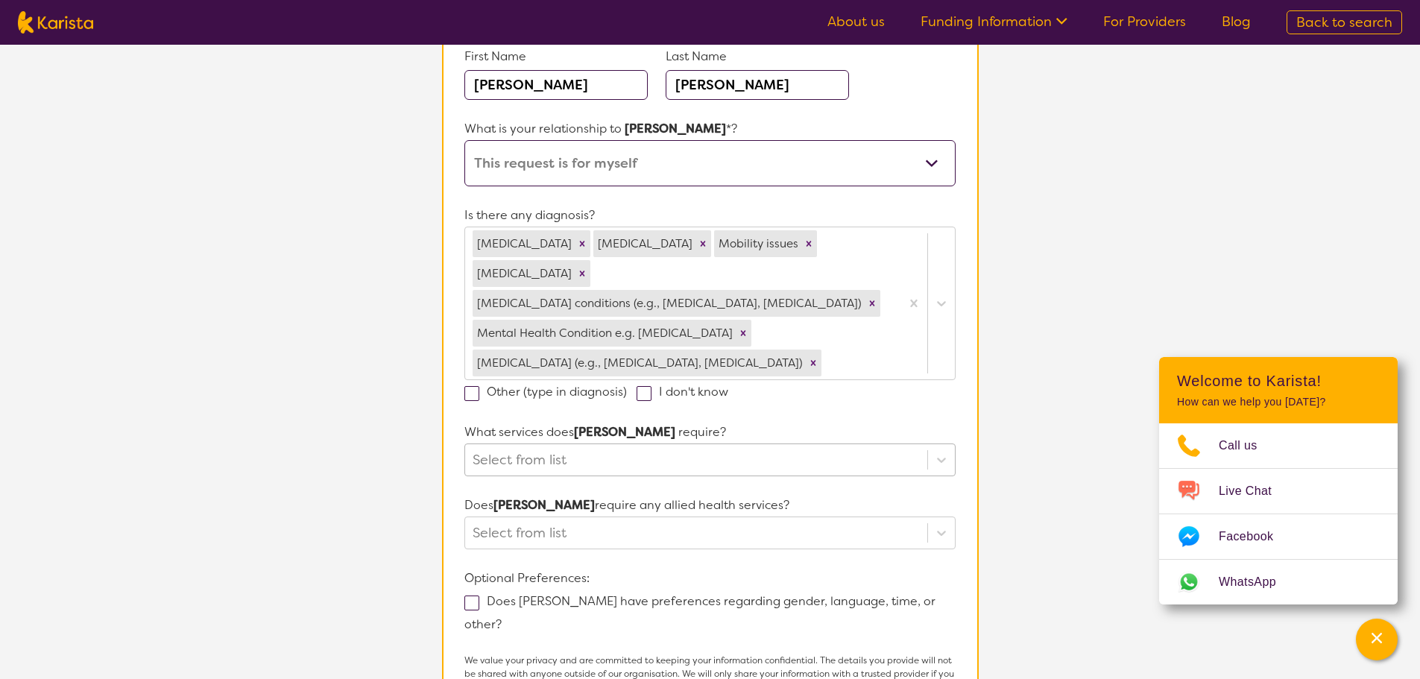
click at [818, 459] on div "Select from list" at bounding box center [709, 460] width 491 height 33
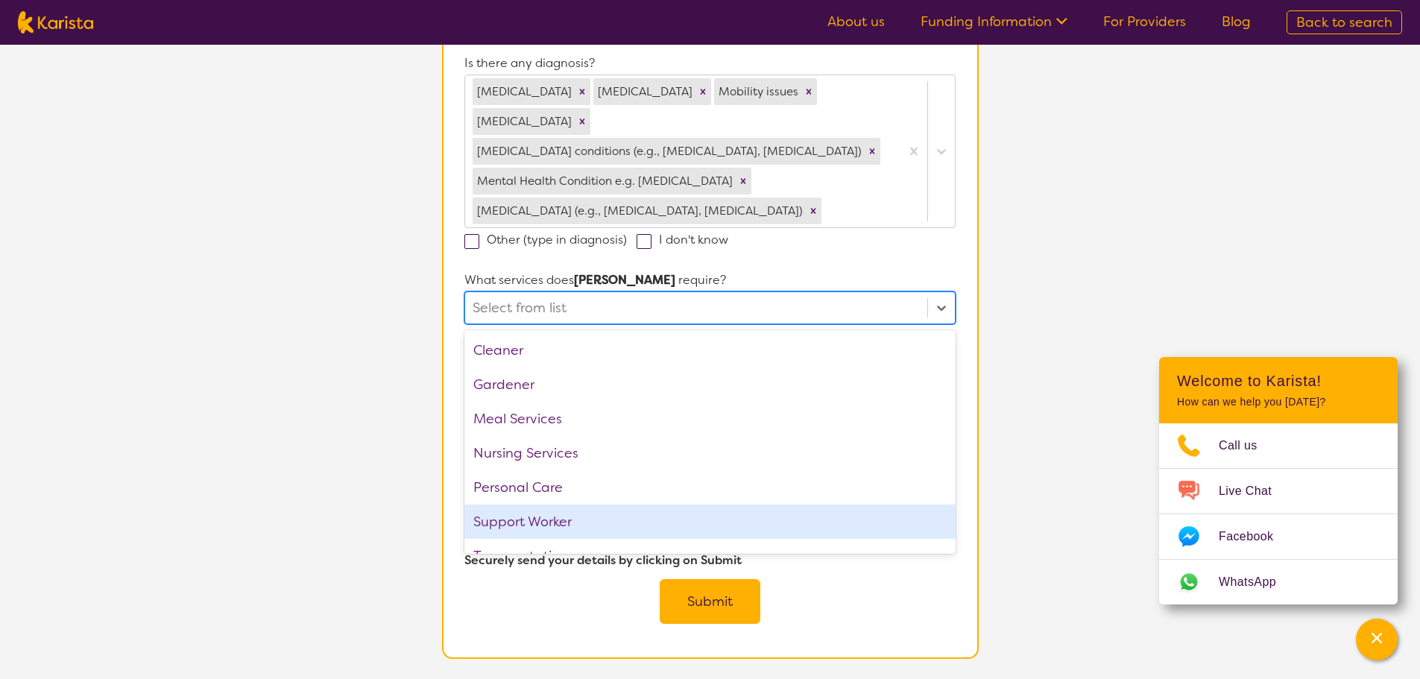
scroll to position [22, 0]
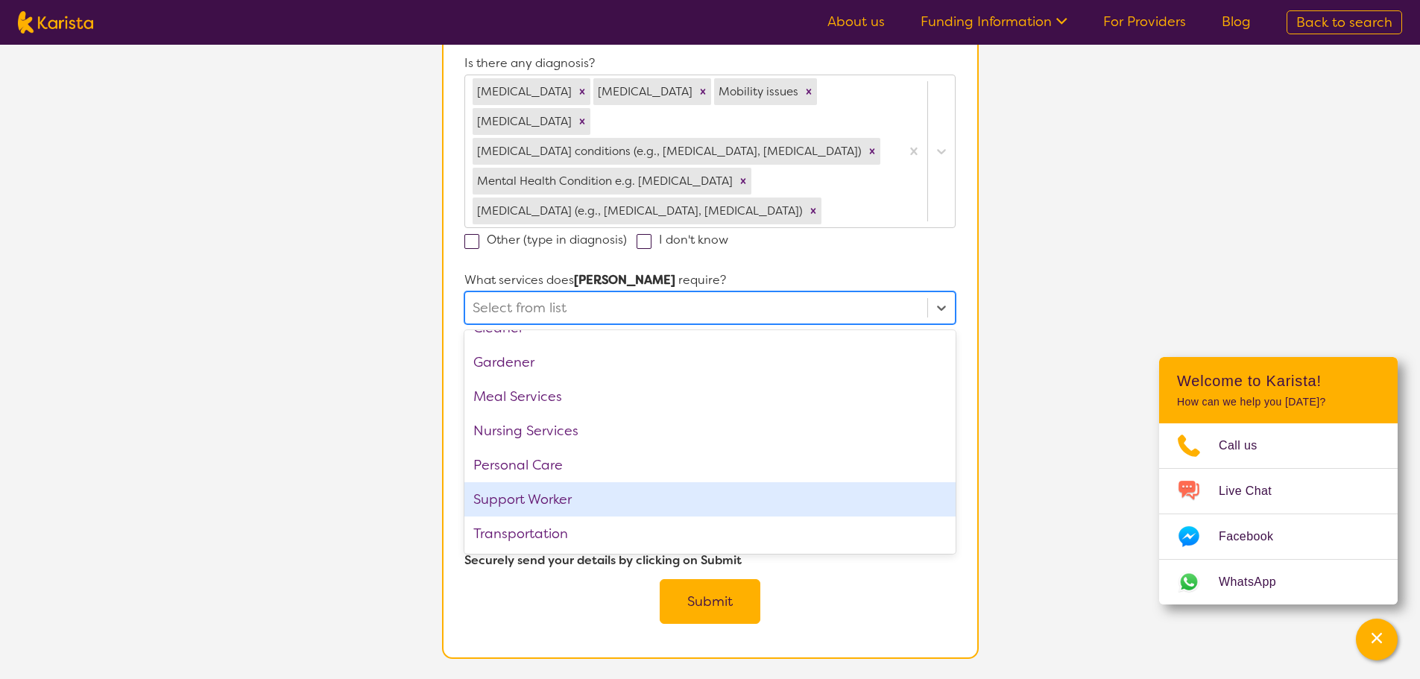
click at [555, 482] on div "Support Worker" at bounding box center [709, 499] width 491 height 34
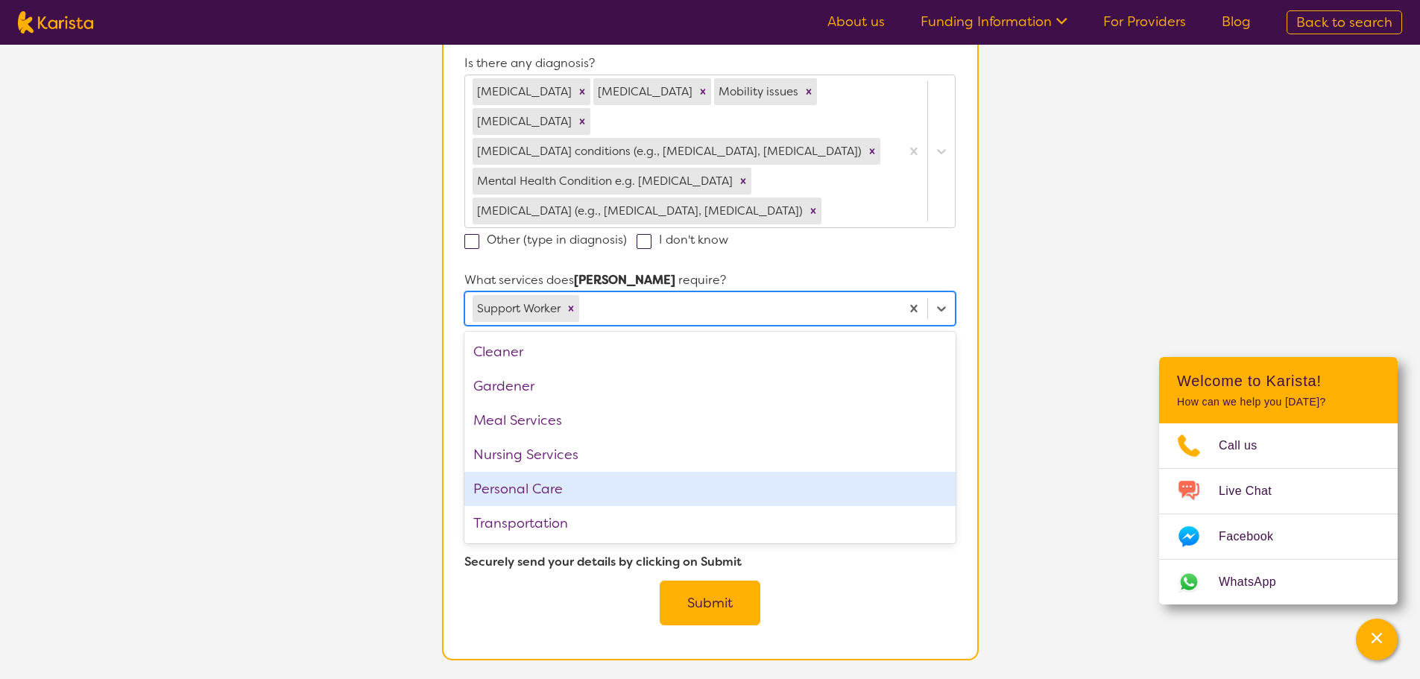
scroll to position [0, 0]
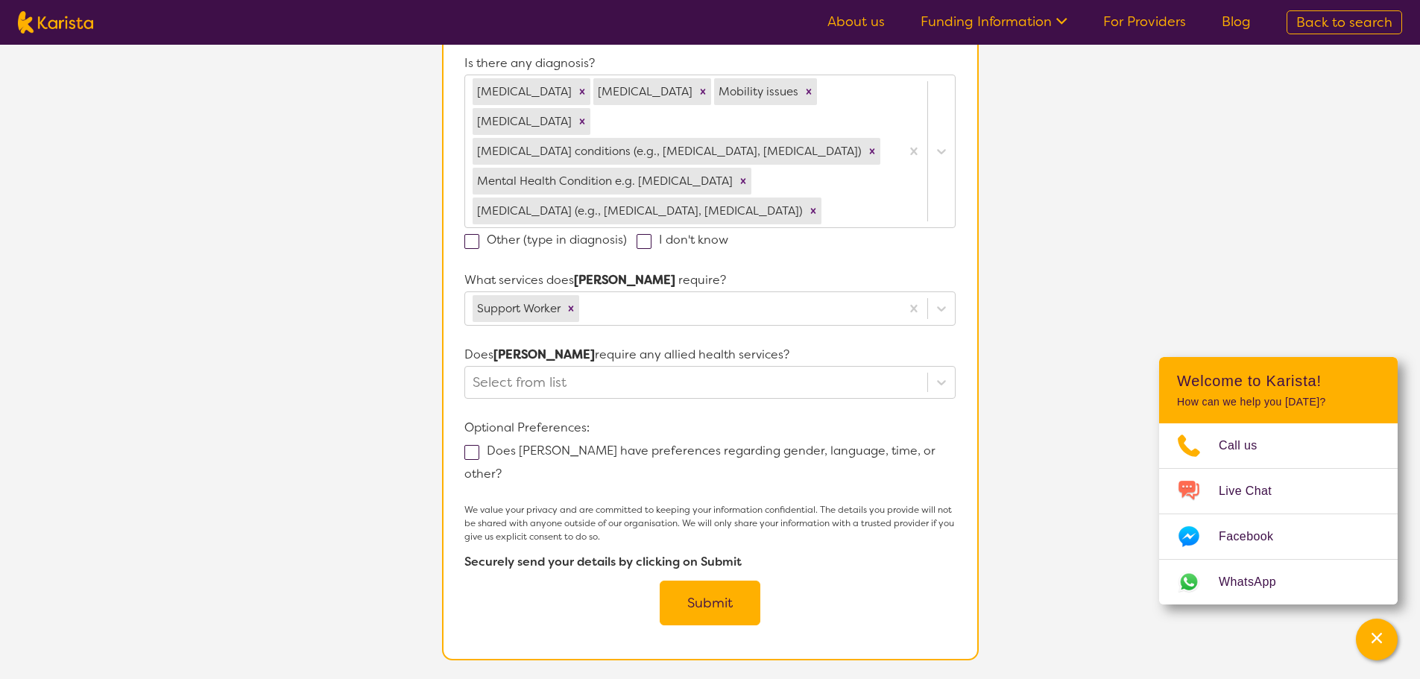
click at [872, 533] on div "We value your privacy and are committed to keeping your information confidentia…" at bounding box center [709, 564] width 491 height 122
click at [702, 581] on button "Submit" at bounding box center [710, 603] width 101 height 45
